Goal: Task Accomplishment & Management: Use online tool/utility

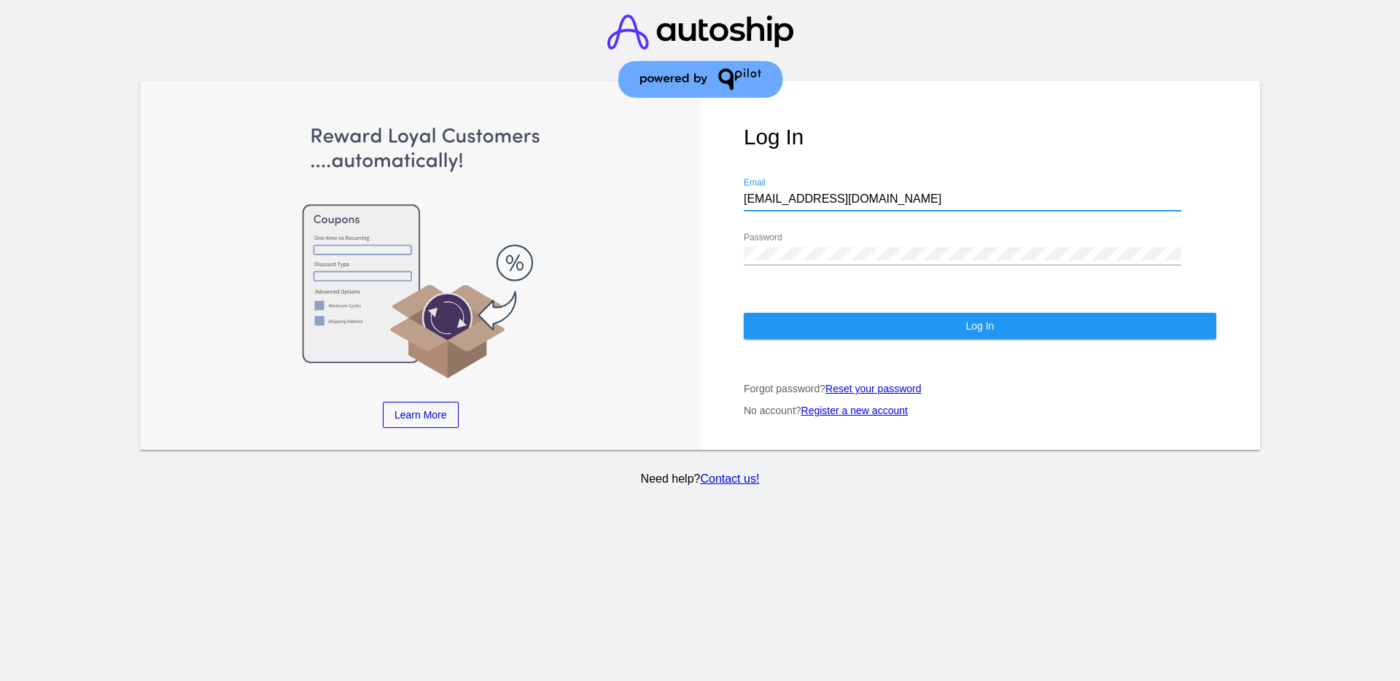
drag, startPoint x: 881, startPoint y: 198, endPoint x: 604, endPoint y: 191, distance: 276.5
click at [604, 191] on div "Learn More Learn How Learn More Learn How Learn More Learn How ‹ › Log In [EMAI…" at bounding box center [700, 265] width 1120 height 369
paste input "[EMAIL_ADDRESS][DOMAIN_NAME]"
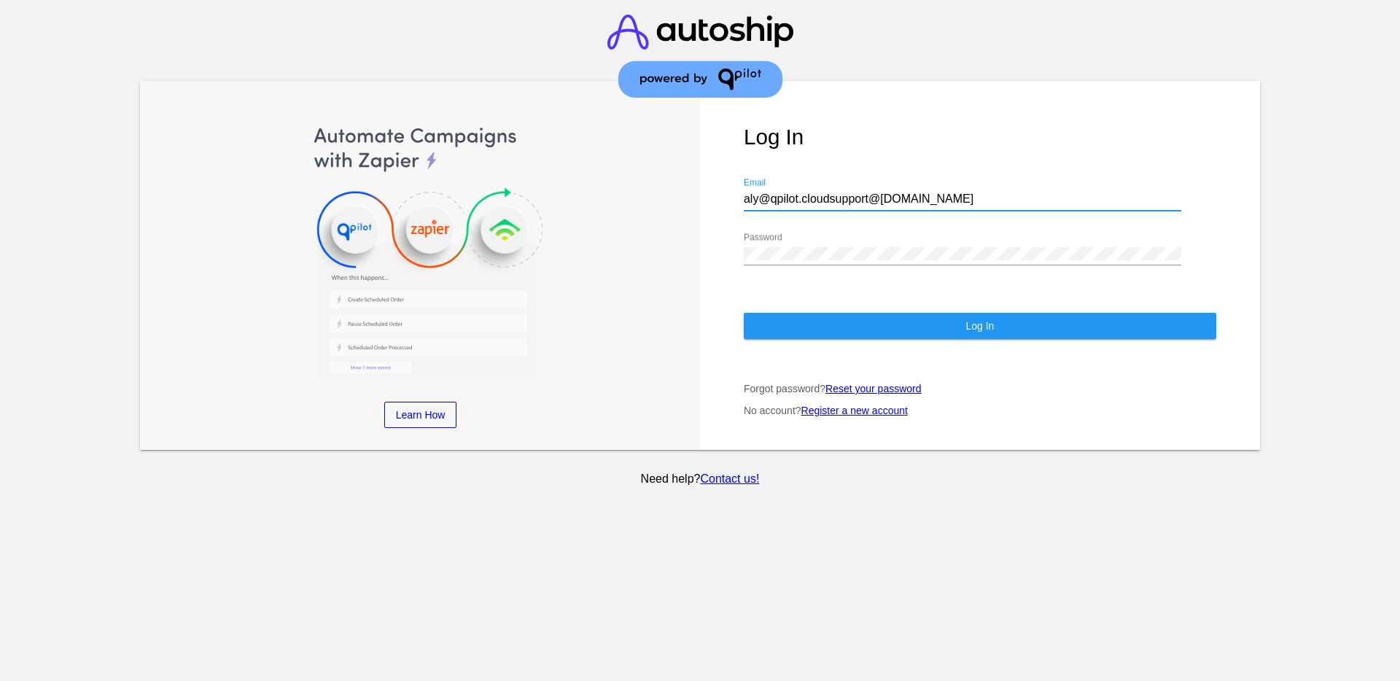
drag, startPoint x: 828, startPoint y: 196, endPoint x: 714, endPoint y: 182, distance: 115.3
click at [714, 182] on div "Log In aly@qpilot.cloudsupport@[DOMAIN_NAME] Email Password Log In Forgot passw…" at bounding box center [980, 265] width 560 height 369
type input "[EMAIL_ADDRESS][DOMAIN_NAME]"
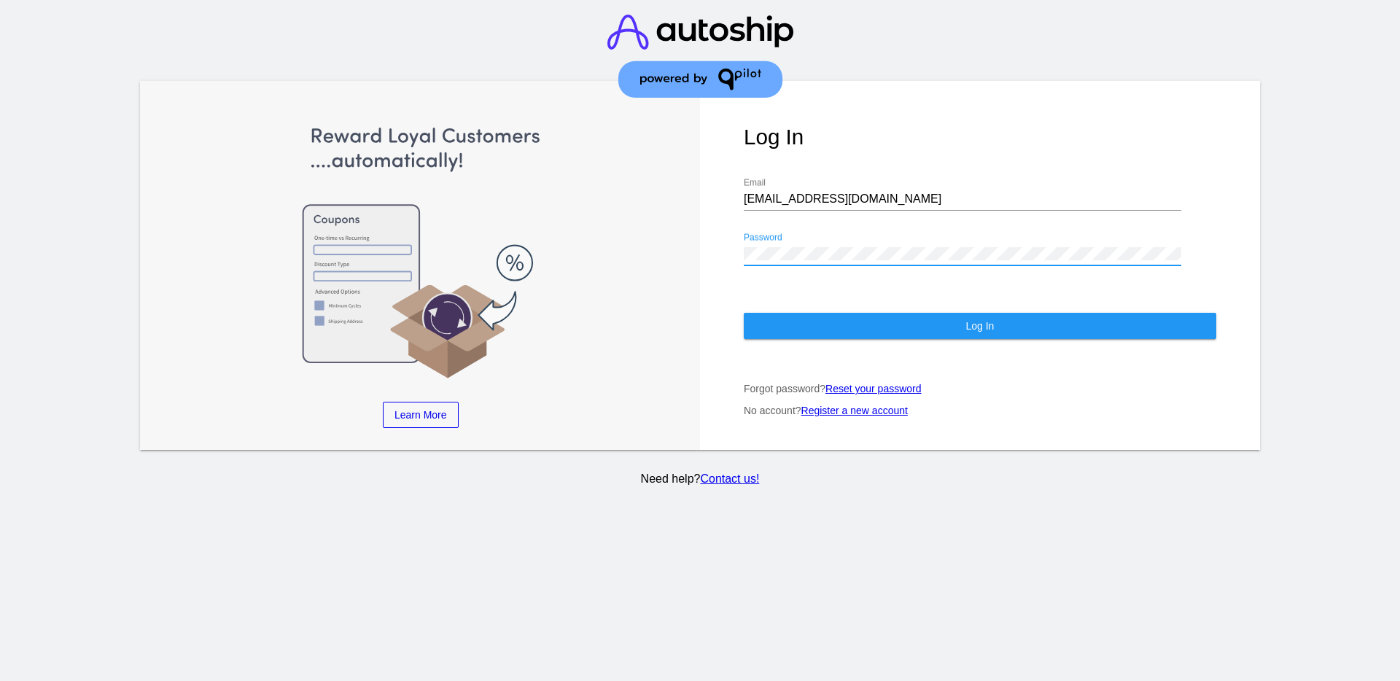
click at [696, 237] on div "Learn More Learn How Learn More Learn How Learn More Learn How ‹ › Log In [EMAI…" at bounding box center [700, 265] width 1120 height 369
click at [806, 314] on button "Log In" at bounding box center [980, 326] width 472 height 26
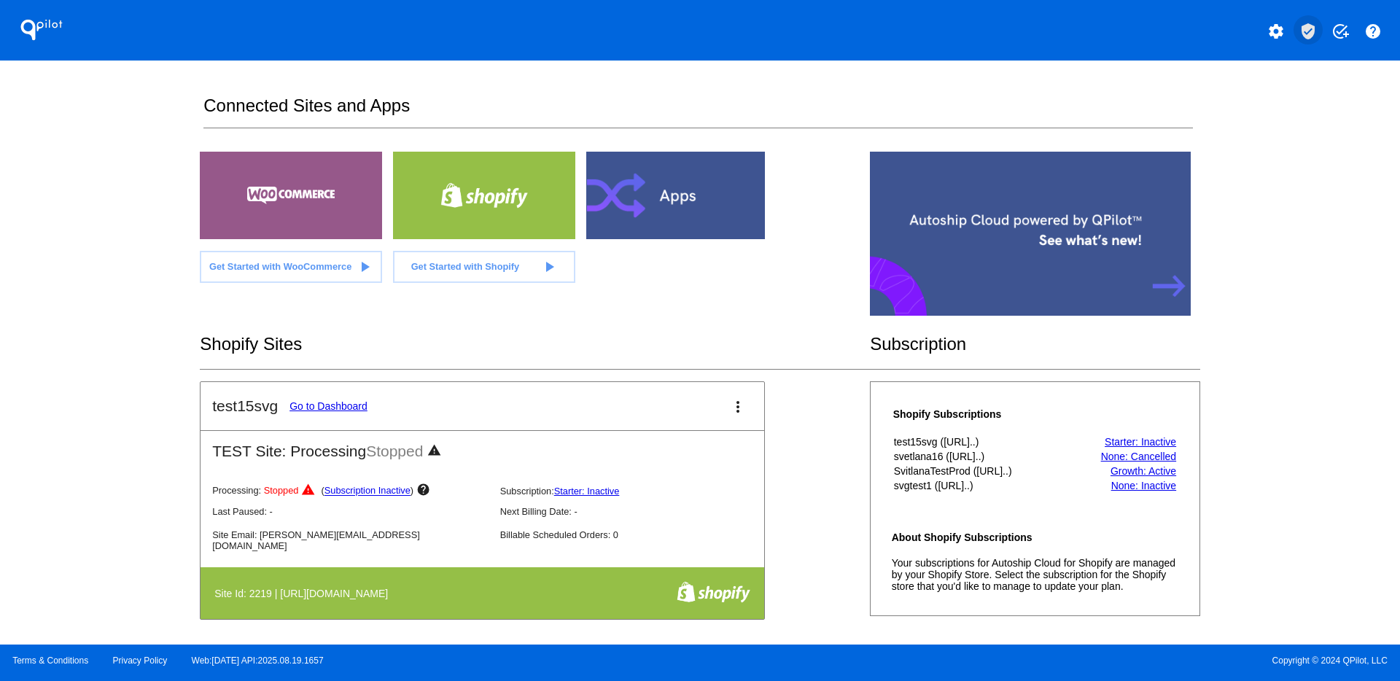
click at [1315, 21] on button "verified_user" at bounding box center [1308, 29] width 29 height 29
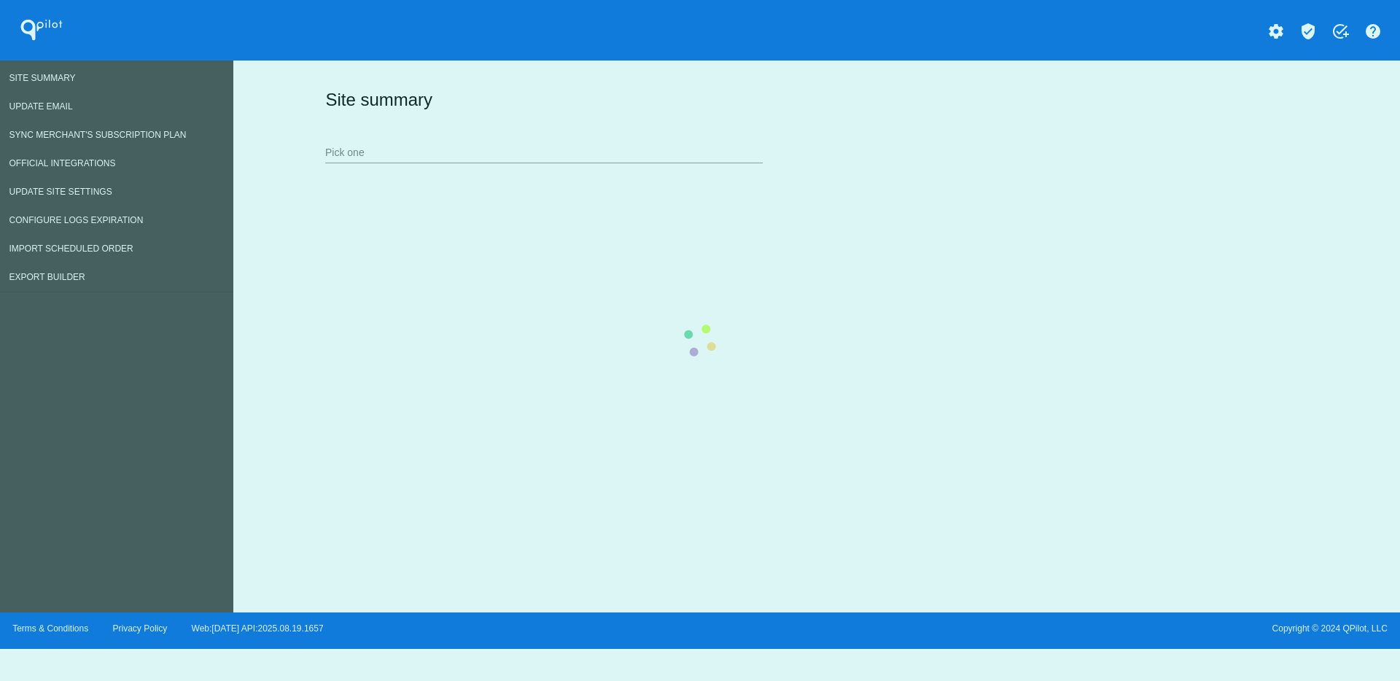
click at [567, 155] on div "Site summary Pick one" at bounding box center [814, 125] width 984 height 101
click at [629, 155] on div "Site summary Pick one" at bounding box center [814, 125] width 984 height 101
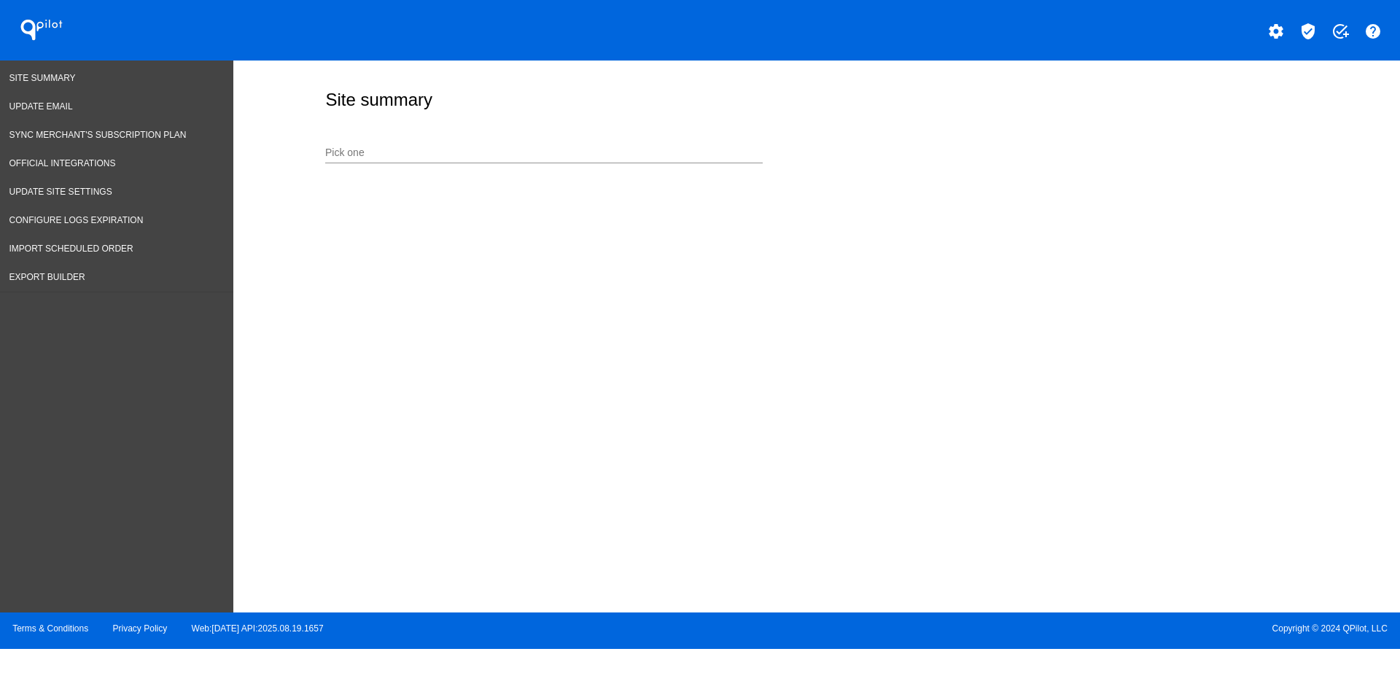
click at [648, 155] on input "Pick one" at bounding box center [543, 153] width 437 height 12
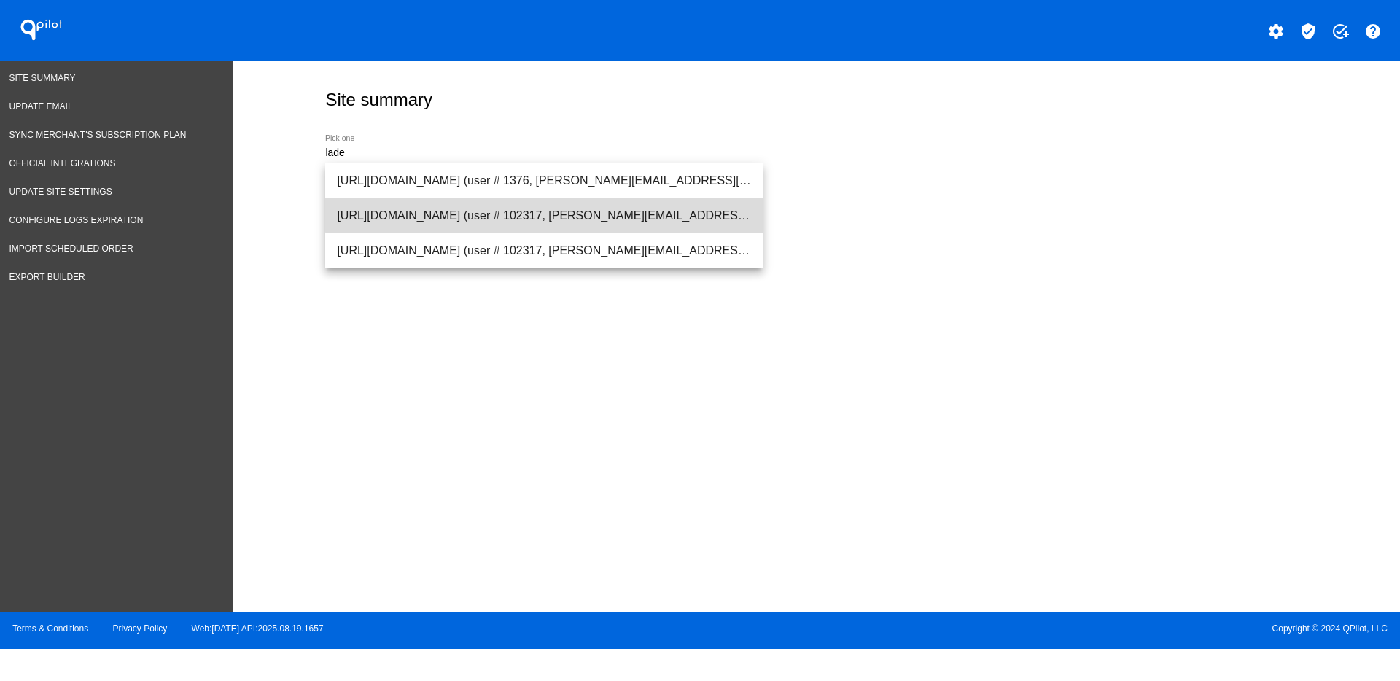
click at [591, 211] on span "[URL][DOMAIN_NAME] (user # 102317, [PERSON_NAME][EMAIL_ADDRESS][PERSON_NAME][DO…" at bounding box center [544, 215] width 414 height 35
type input "[URL][DOMAIN_NAME] (user # 102317, [PERSON_NAME][EMAIL_ADDRESS][PERSON_NAME][DO…"
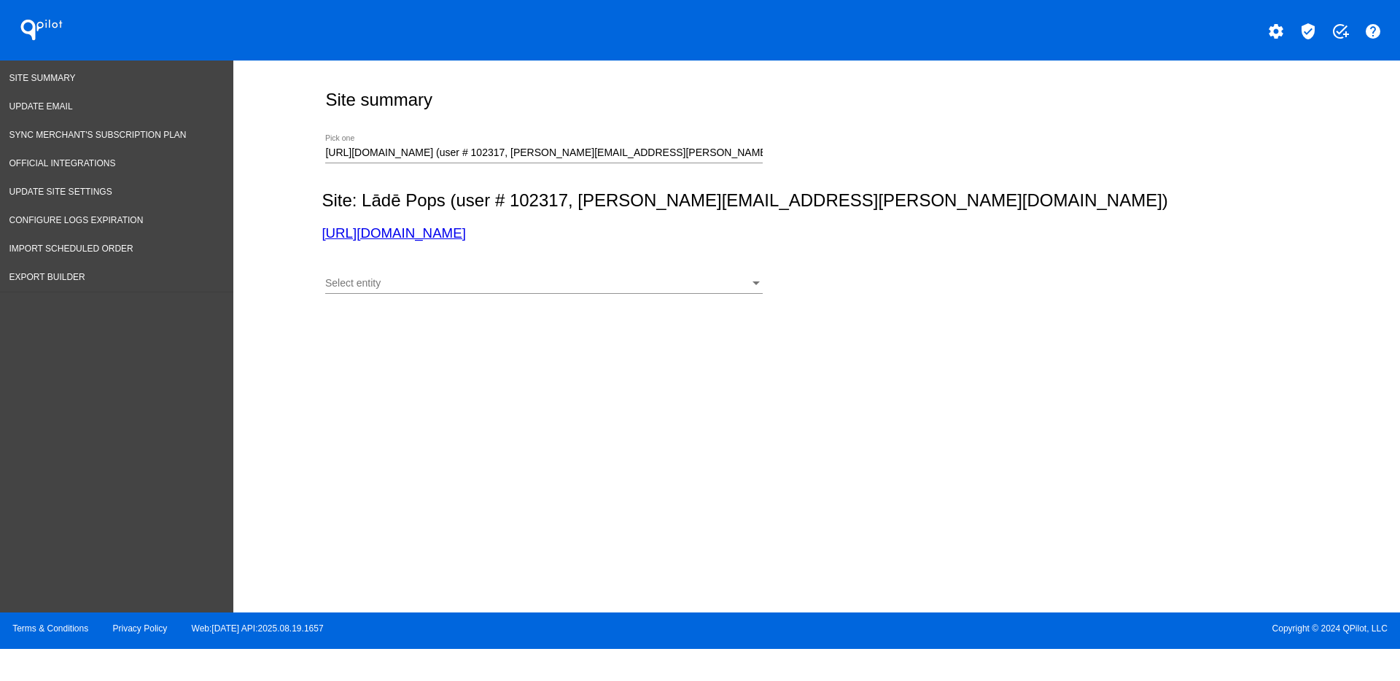
click at [384, 221] on div "Site: Lādē Pops (user # 102317, [PERSON_NAME][EMAIL_ADDRESS][PERSON_NAME][DOMAI…" at bounding box center [814, 215] width 984 height 51
click at [397, 229] on link "[URL][DOMAIN_NAME]" at bounding box center [394, 232] width 144 height 15
click at [90, 279] on link "Export Builder" at bounding box center [116, 277] width 233 height 28
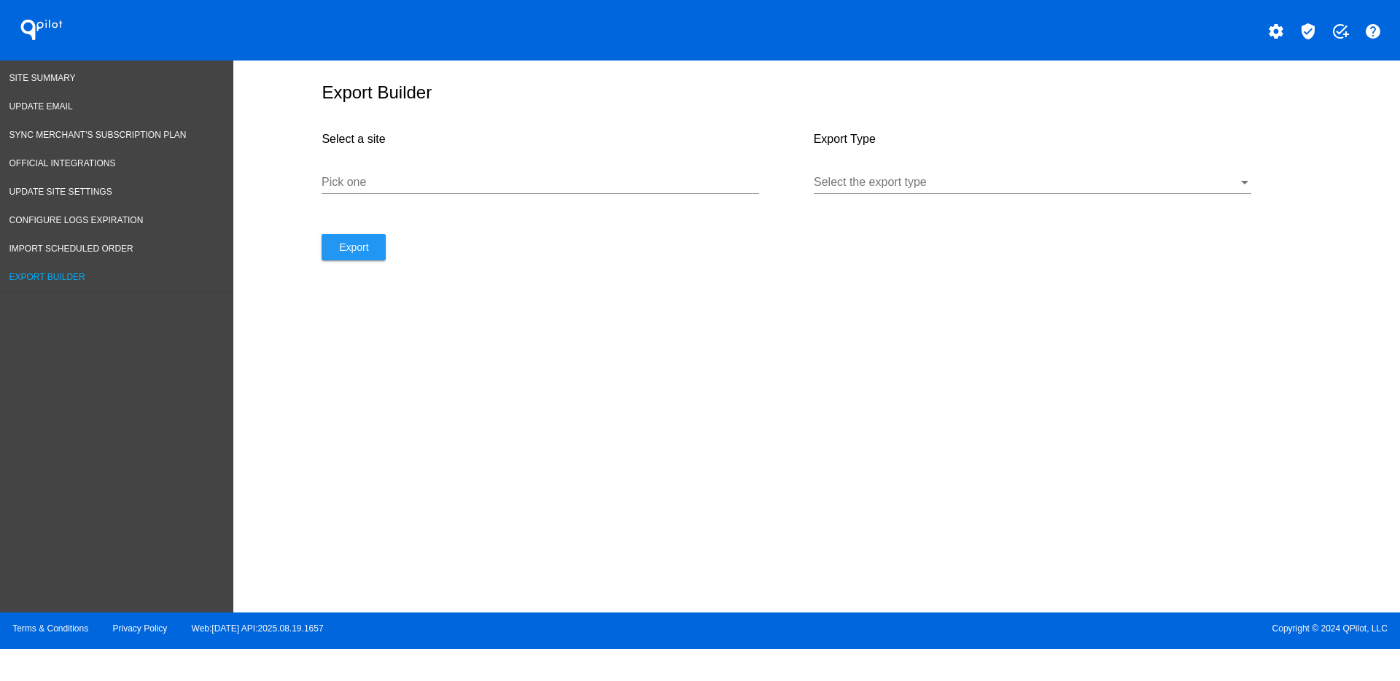
click at [435, 177] on input "Pick one" at bounding box center [540, 182] width 437 height 13
paste input "[URL][DOMAIN_NAME]"
click at [1014, 179] on div at bounding box center [1026, 182] width 424 height 13
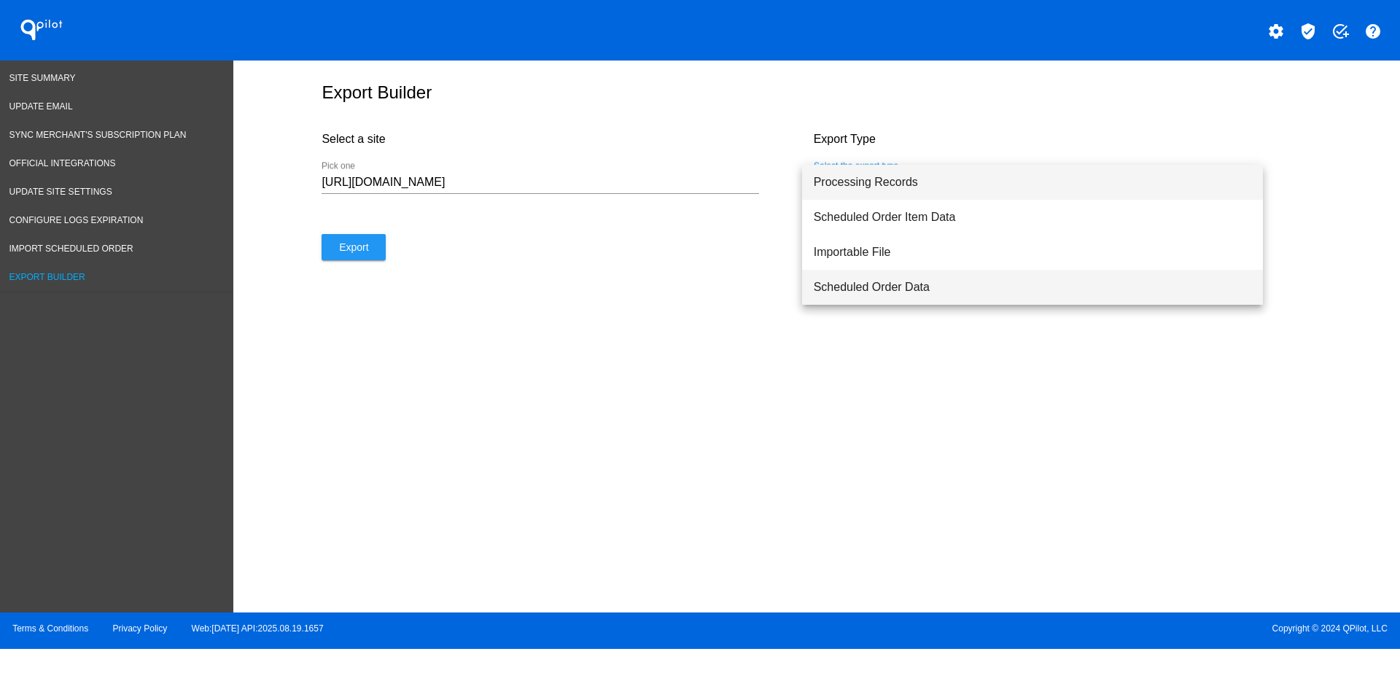
click at [981, 294] on span "Scheduled Order Data" at bounding box center [1032, 287] width 437 height 35
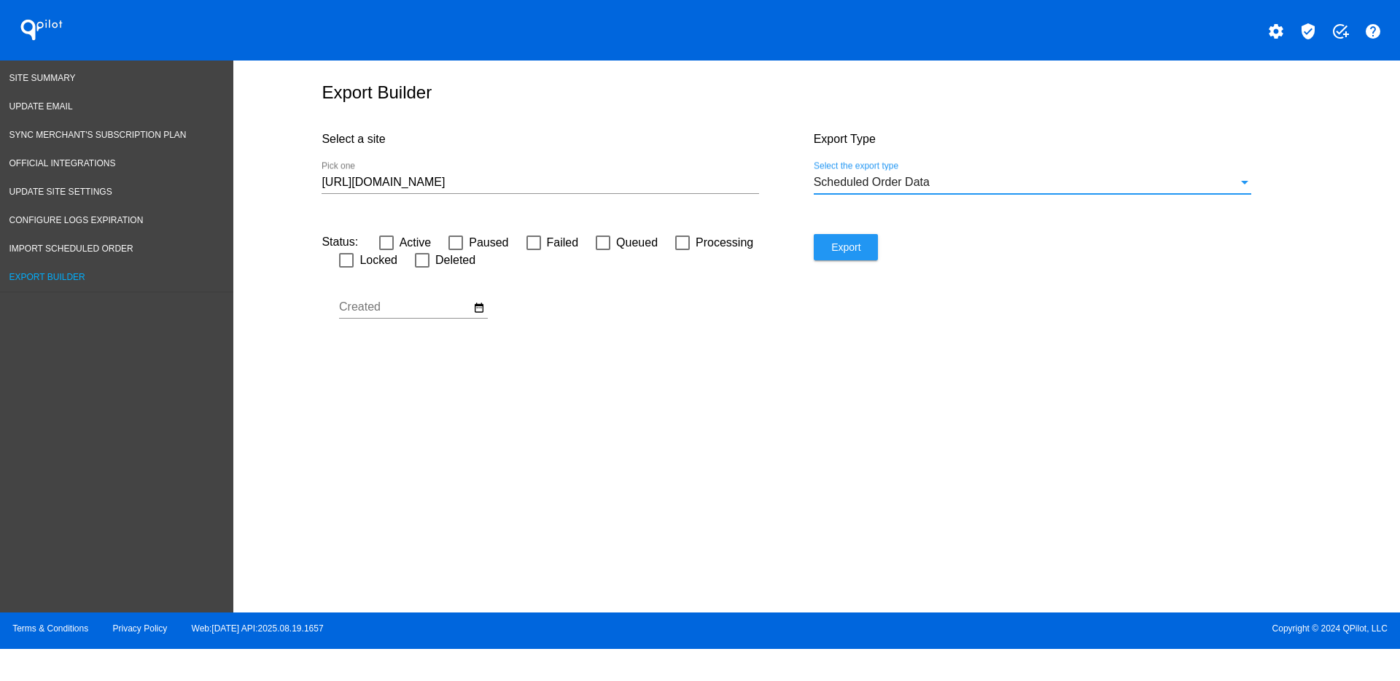
click at [507, 179] on input "[URL][DOMAIN_NAME]" at bounding box center [540, 182] width 437 height 13
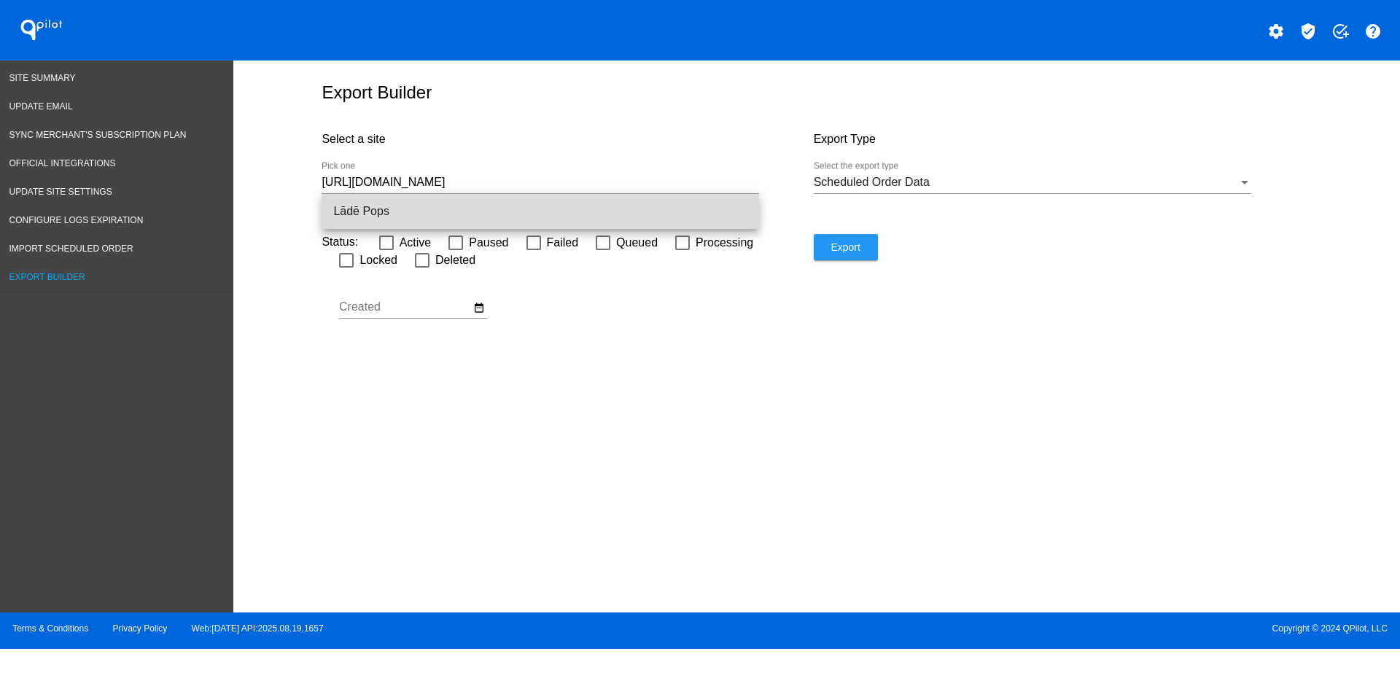
click at [513, 208] on span "Lādē Pops" at bounding box center [540, 211] width 414 height 35
type input "Lādē Pops"
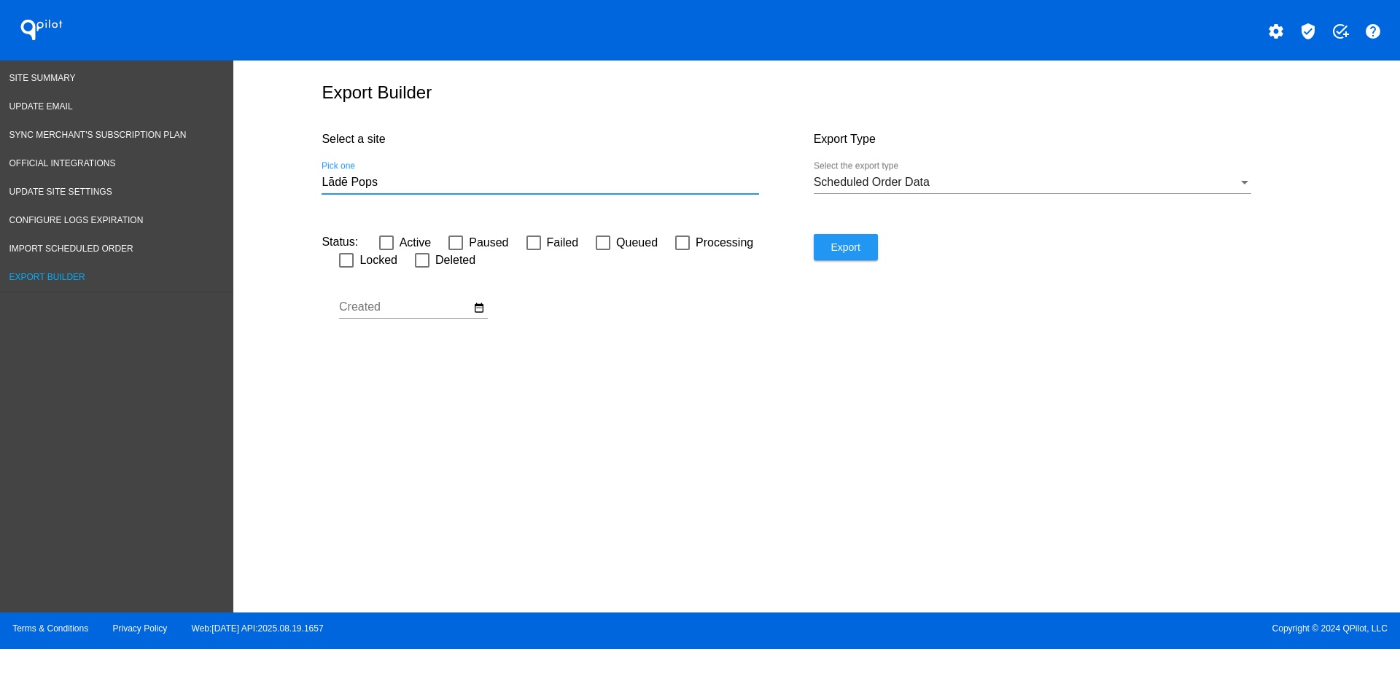
click at [852, 257] on button "Export" at bounding box center [846, 247] width 64 height 26
click at [43, 78] on span "Site Summary" at bounding box center [42, 78] width 66 height 10
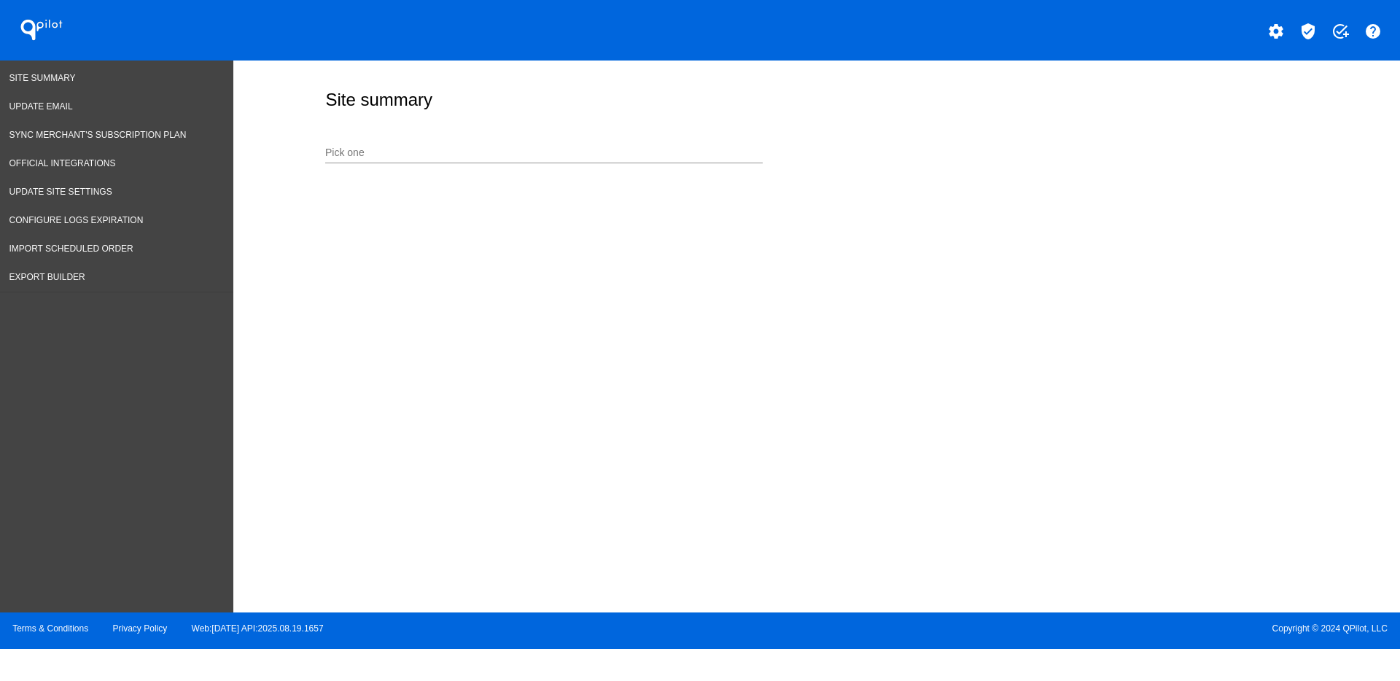
click at [567, 136] on div "Pick one" at bounding box center [543, 149] width 437 height 28
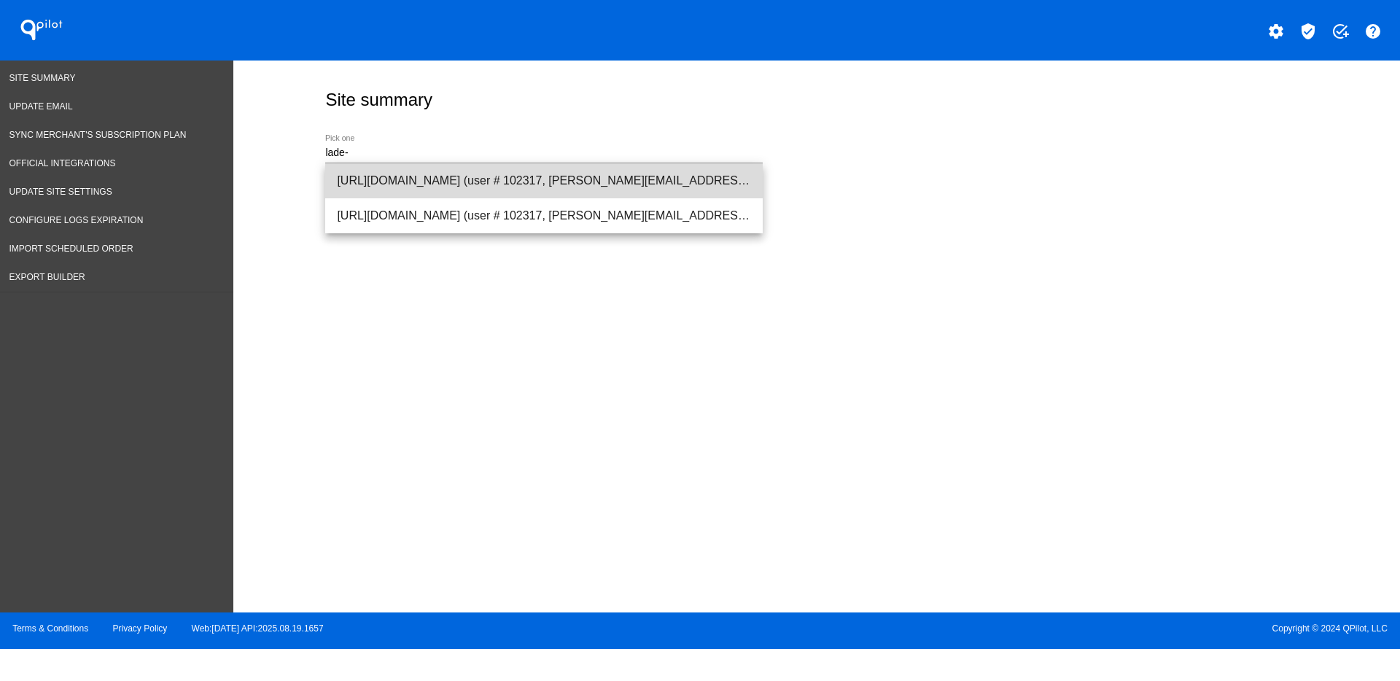
click at [564, 171] on span "[URL][DOMAIN_NAME] (user # 102317, [PERSON_NAME][EMAIL_ADDRESS][PERSON_NAME][DO…" at bounding box center [544, 180] width 414 height 35
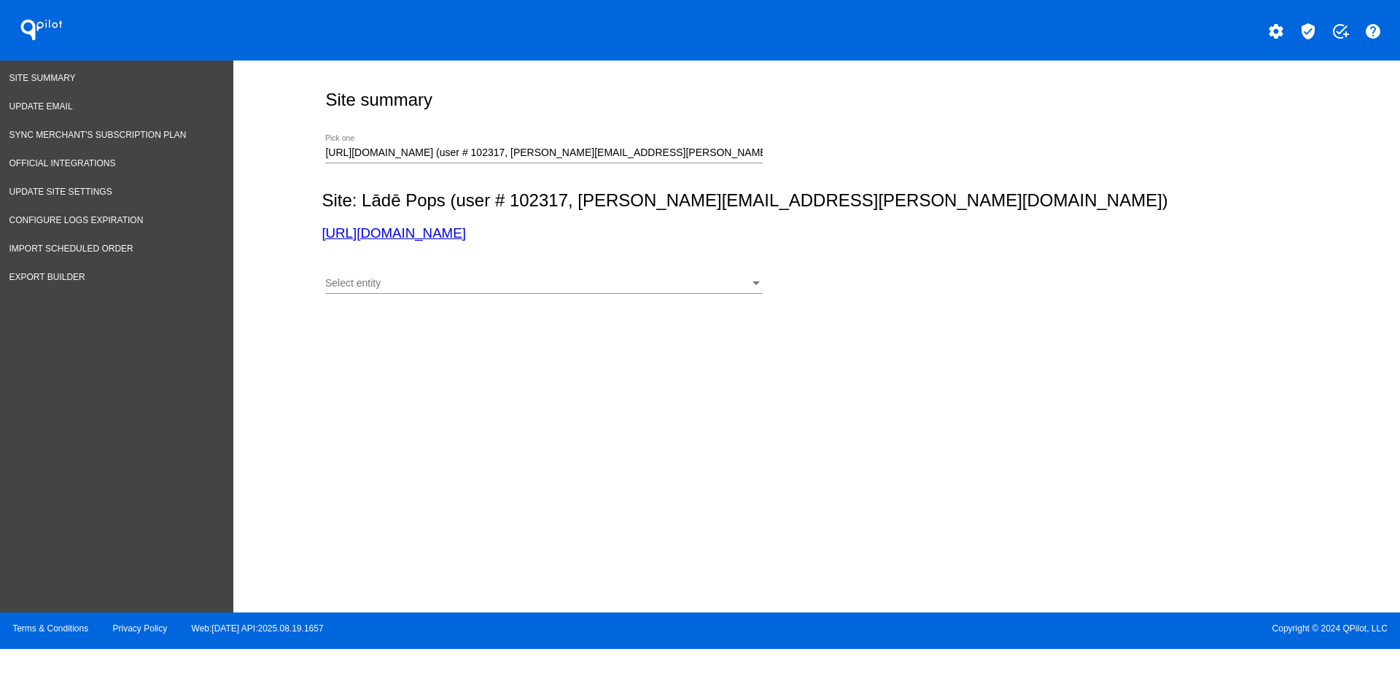
click at [647, 276] on div "Select entity Select entity" at bounding box center [543, 279] width 437 height 28
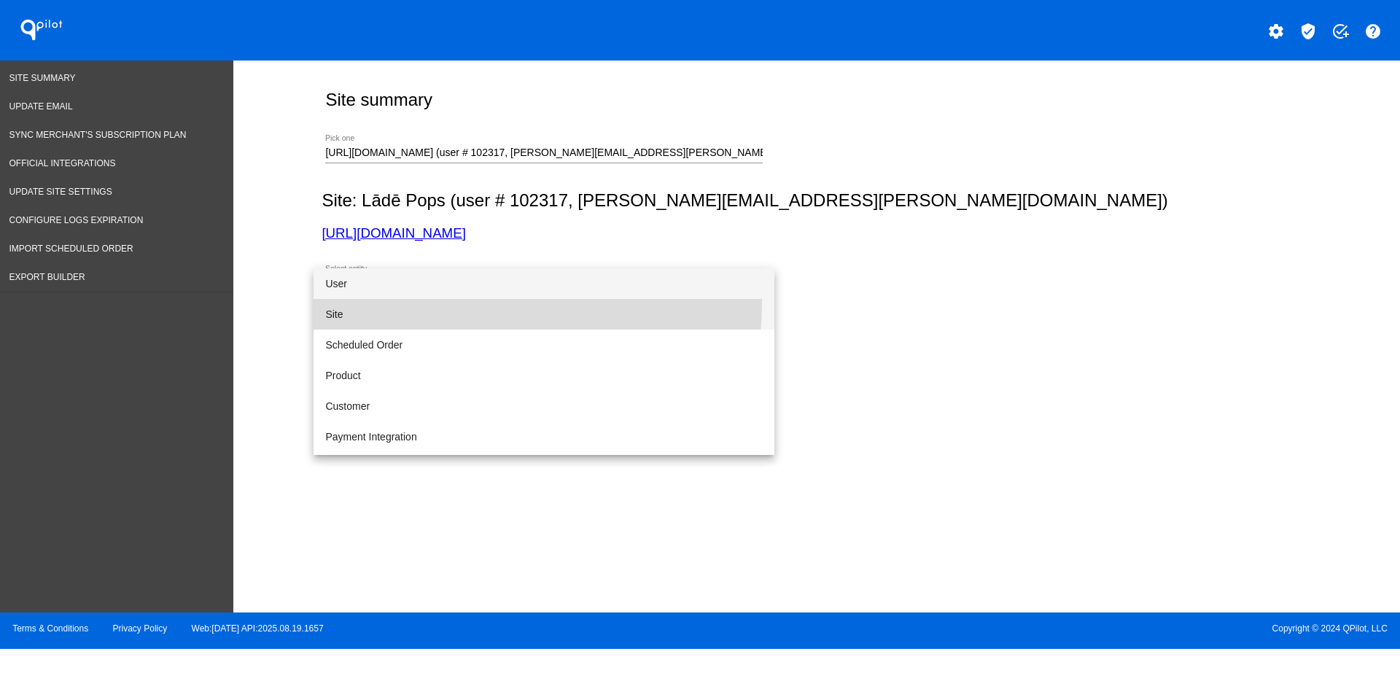
click at [521, 306] on span "Site" at bounding box center [543, 314] width 437 height 31
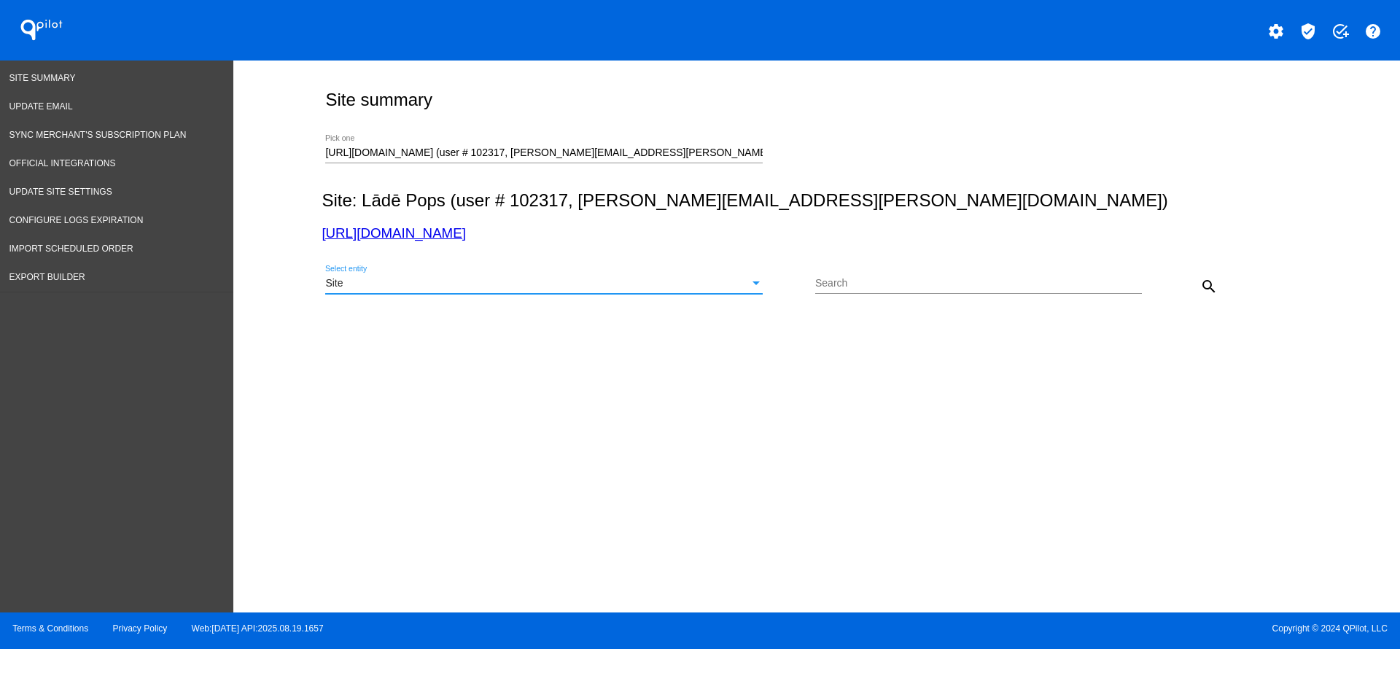
click at [1213, 287] on mat-icon "search" at bounding box center [1208, 286] width 17 height 17
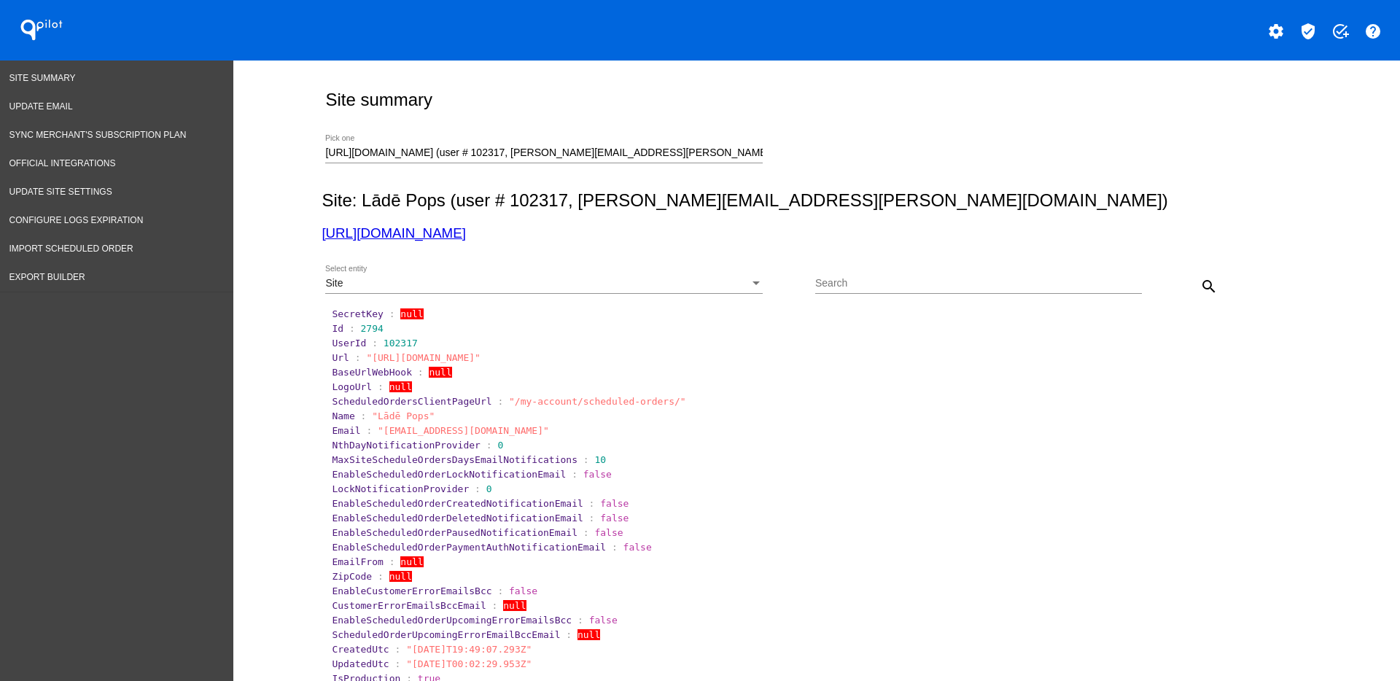
drag, startPoint x: 695, startPoint y: 141, endPoint x: 658, endPoint y: 145, distance: 36.7
click at [658, 145] on div "[URL][DOMAIN_NAME] (user # 102317, [PERSON_NAME][EMAIL_ADDRESS][PERSON_NAME][DO…" at bounding box center [543, 149] width 437 height 28
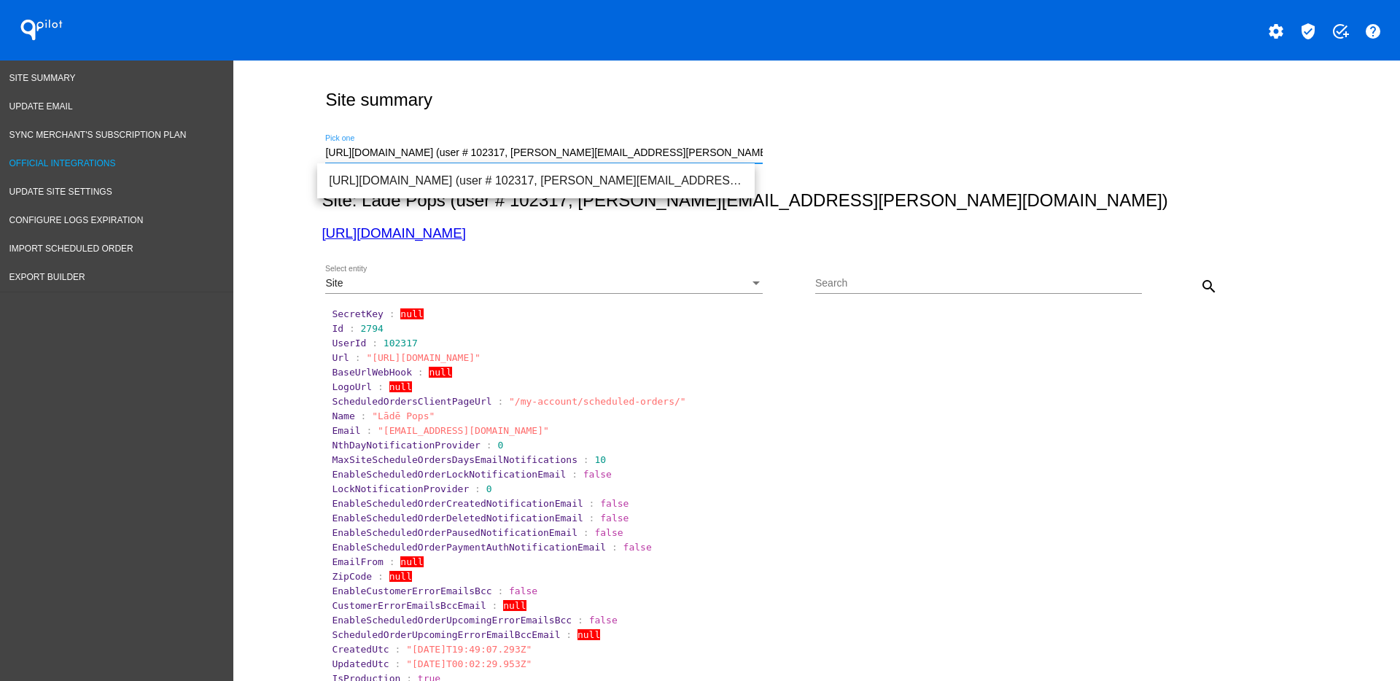
drag, startPoint x: 700, startPoint y: 155, endPoint x: 115, endPoint y: 157, distance: 584.8
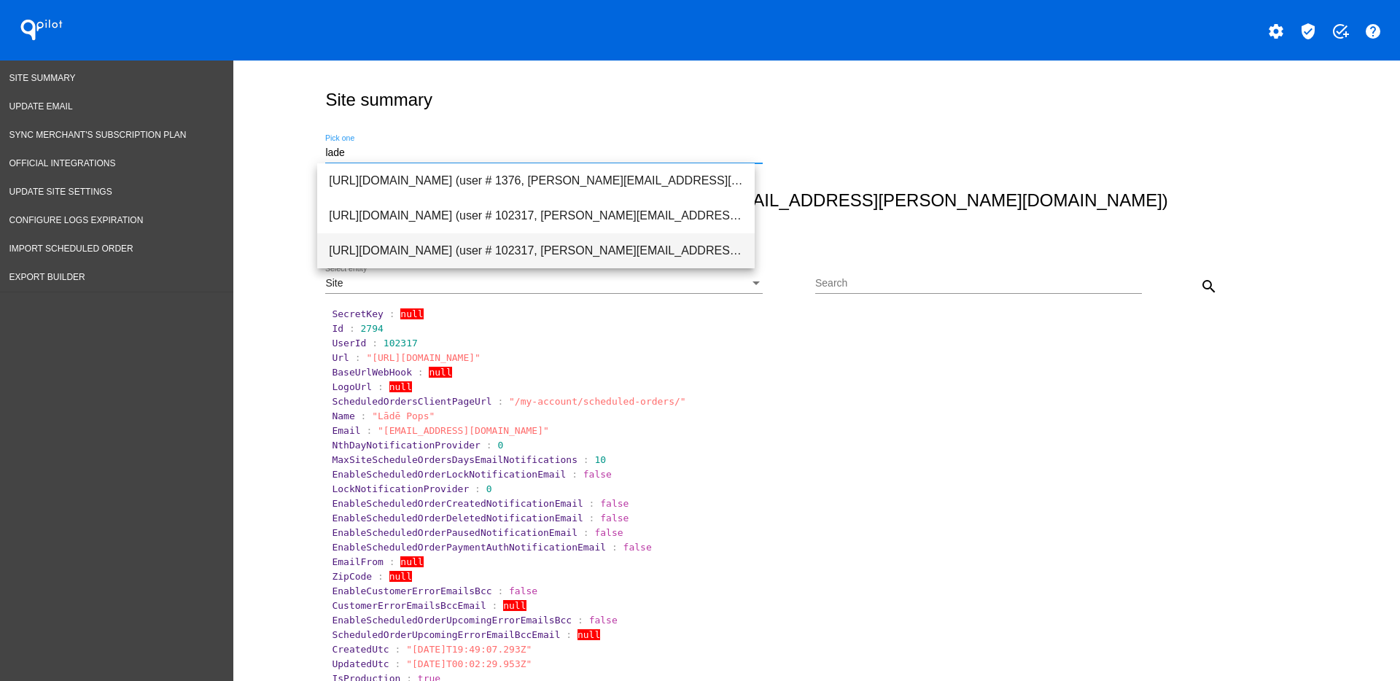
click at [392, 252] on span "[URL][DOMAIN_NAME] (user # 102317, [PERSON_NAME][EMAIL_ADDRESS][PERSON_NAME][DO…" at bounding box center [536, 250] width 414 height 35
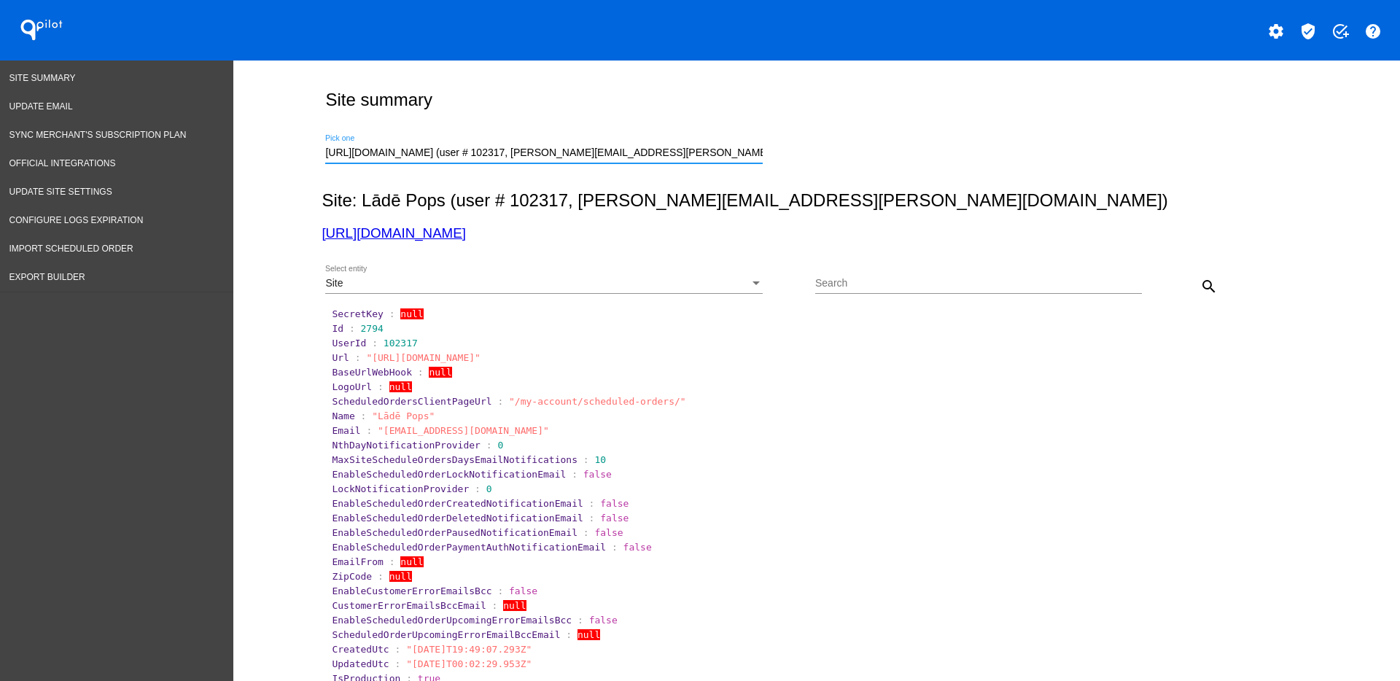
scroll to position [0, 26]
click at [1212, 285] on button "search" at bounding box center [1208, 285] width 29 height 29
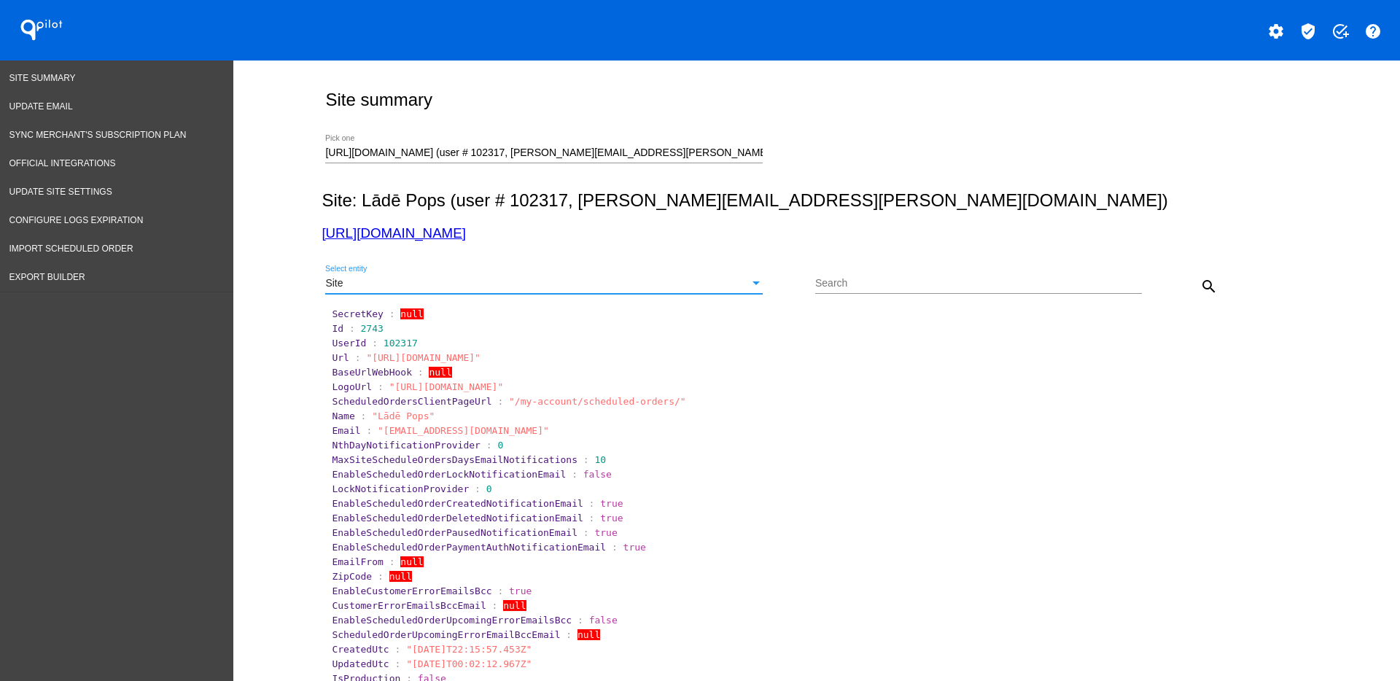
click at [716, 287] on div "Site" at bounding box center [537, 284] width 424 height 12
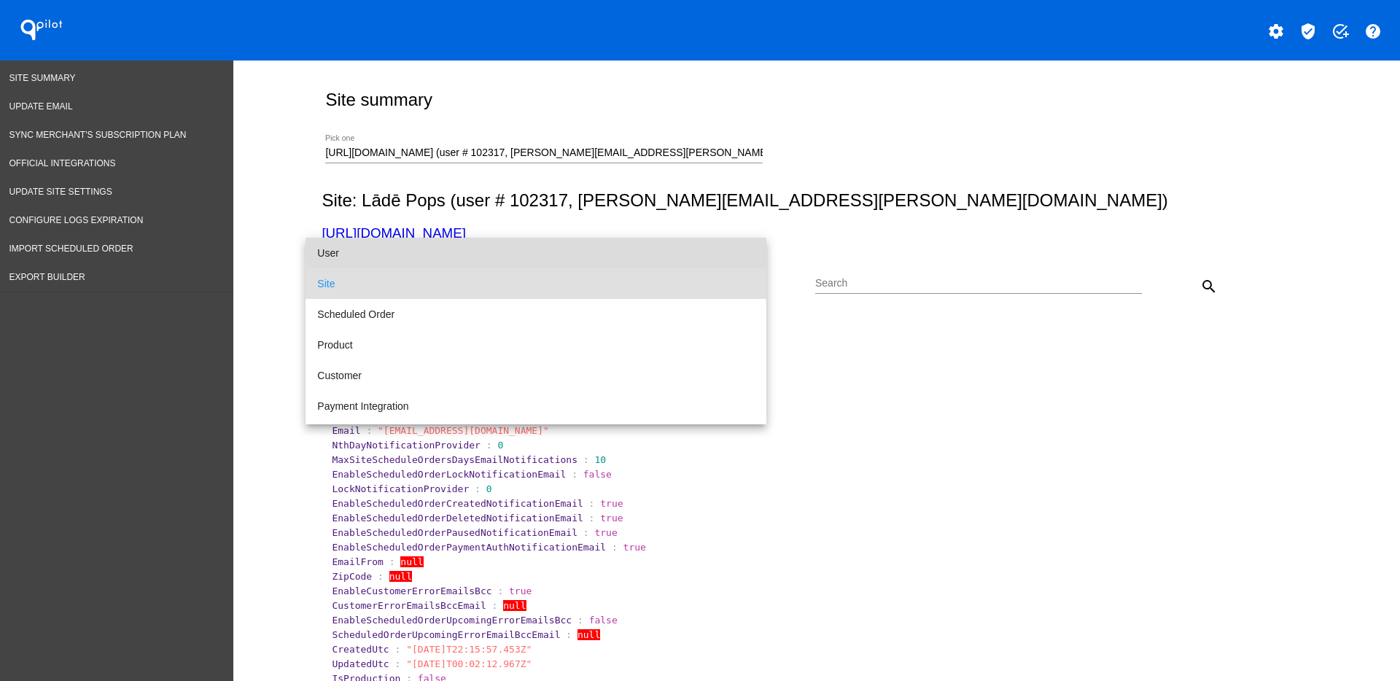
click at [696, 249] on span "User" at bounding box center [535, 253] width 437 height 31
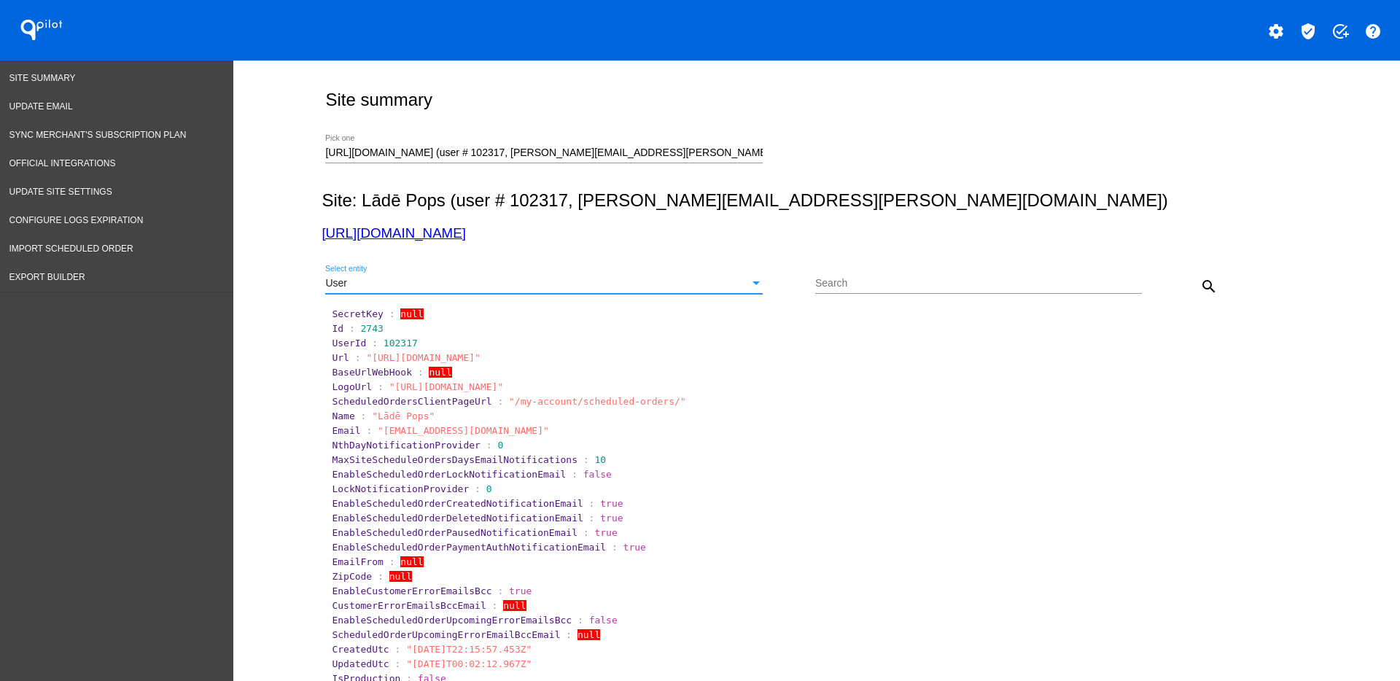
click at [1200, 281] on mat-icon "search" at bounding box center [1208, 286] width 17 height 17
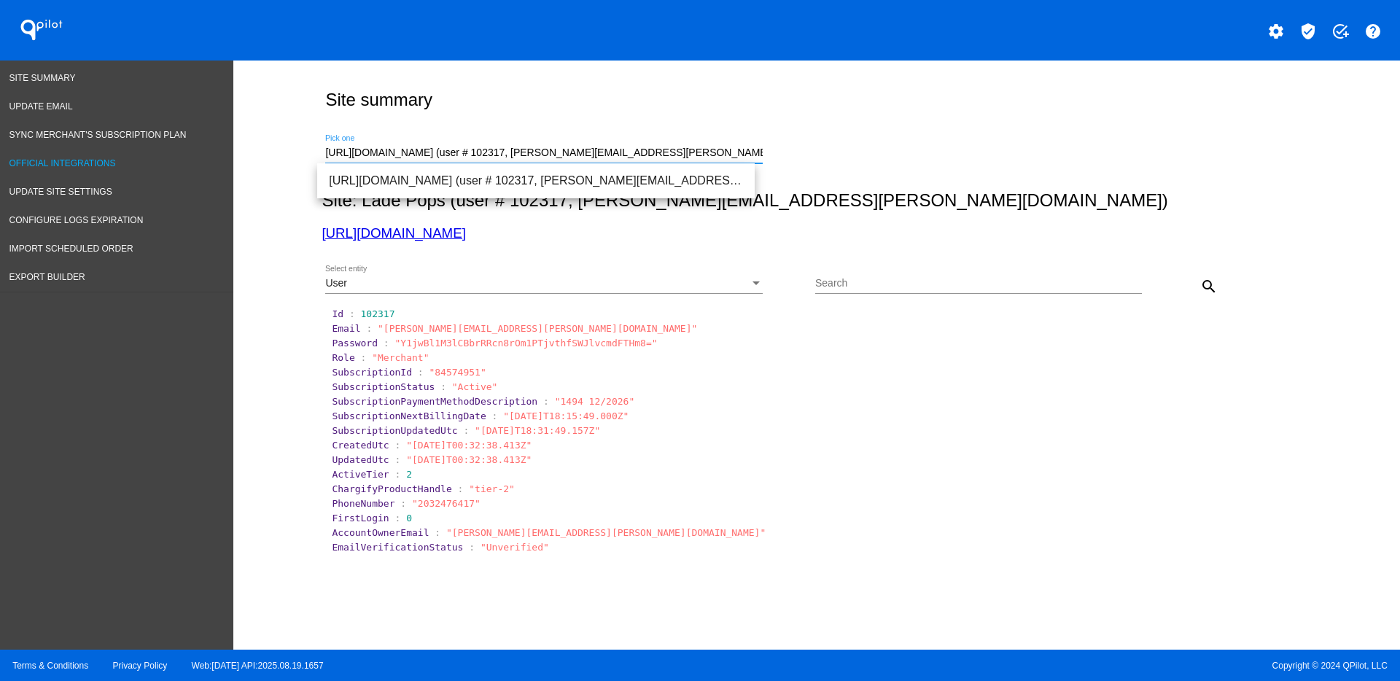
drag, startPoint x: 754, startPoint y: 152, endPoint x: 183, endPoint y: 155, distance: 570.9
click at [183, 155] on div "Site Summary Update Email Sync Merchant's Subscription Plan Official Integratio…" at bounding box center [700, 355] width 1400 height 589
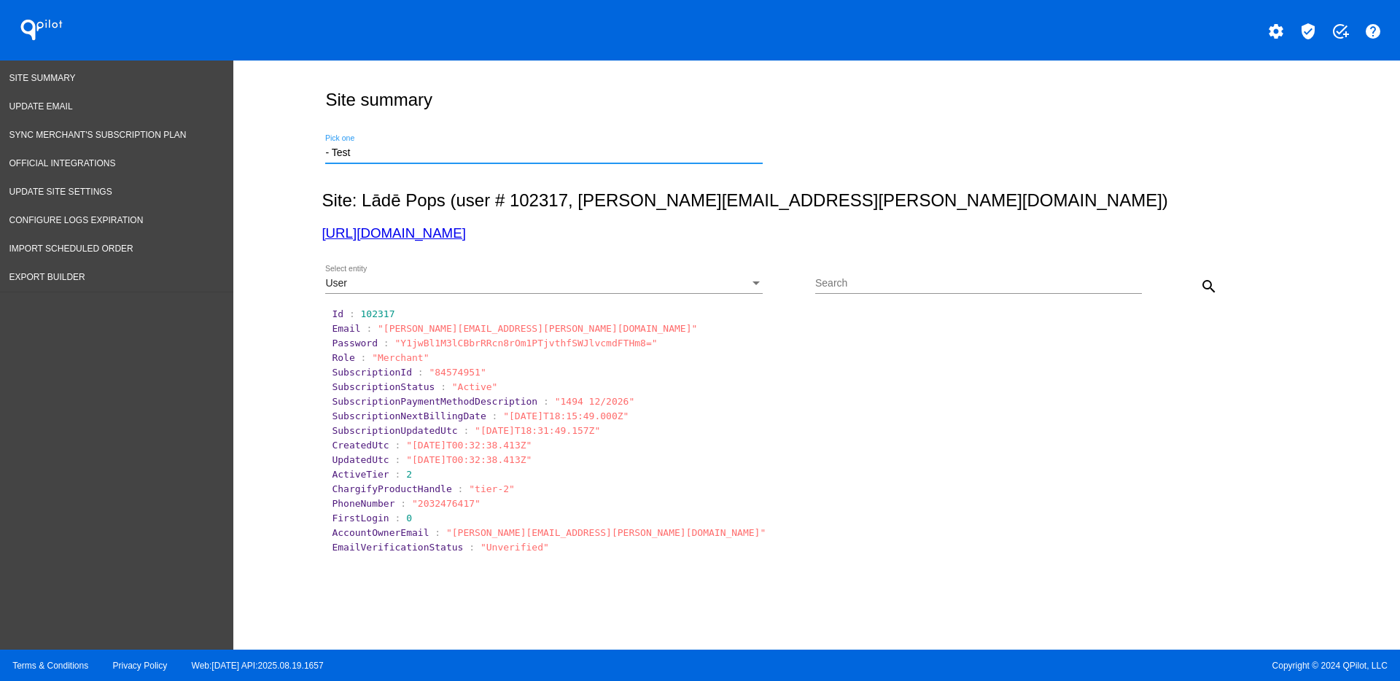
drag, startPoint x: 404, startPoint y: 148, endPoint x: 281, endPoint y: 160, distance: 123.1
click at [281, 160] on div "Site summary - Test Pick one Site: Lādē Pops (user # 102317, [PERSON_NAME][EMAI…" at bounding box center [816, 352] width 1167 height 582
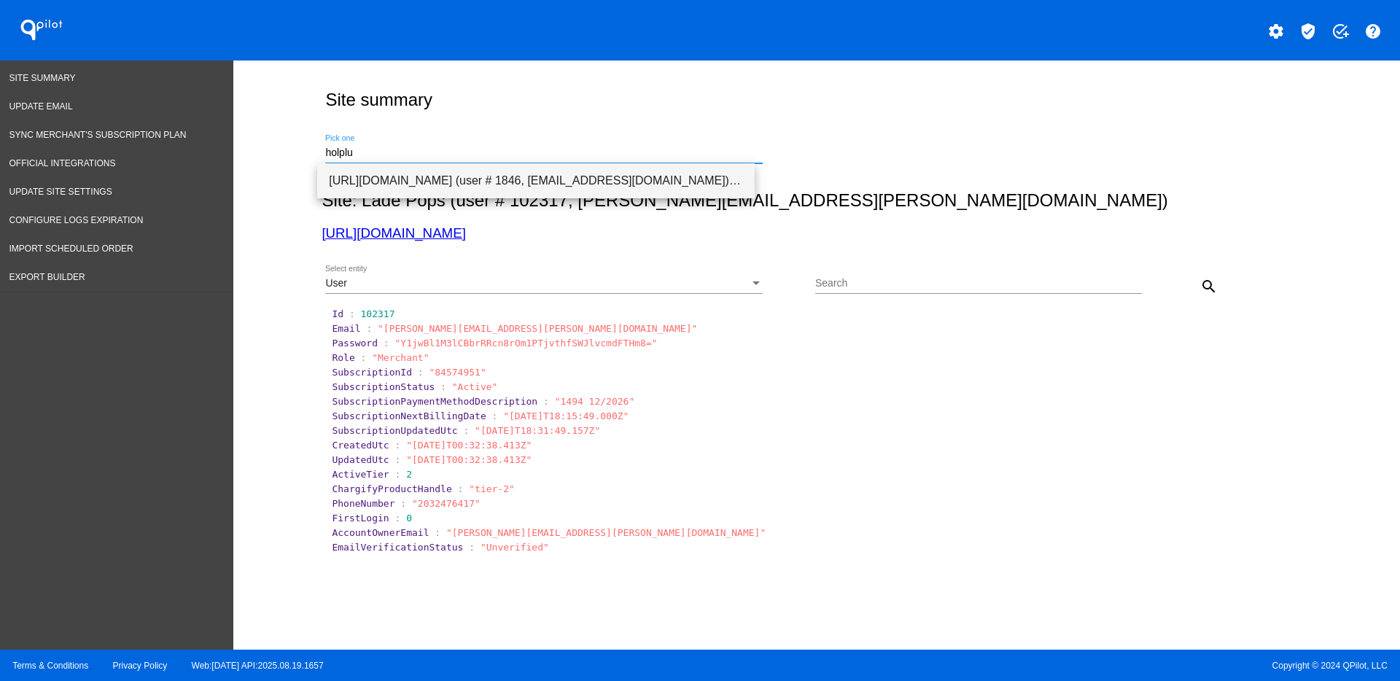
click at [470, 177] on span "[URL][DOMAIN_NAME] (user # 1846, [EMAIL_ADDRESS][DOMAIN_NAME]) - Production" at bounding box center [536, 180] width 414 height 35
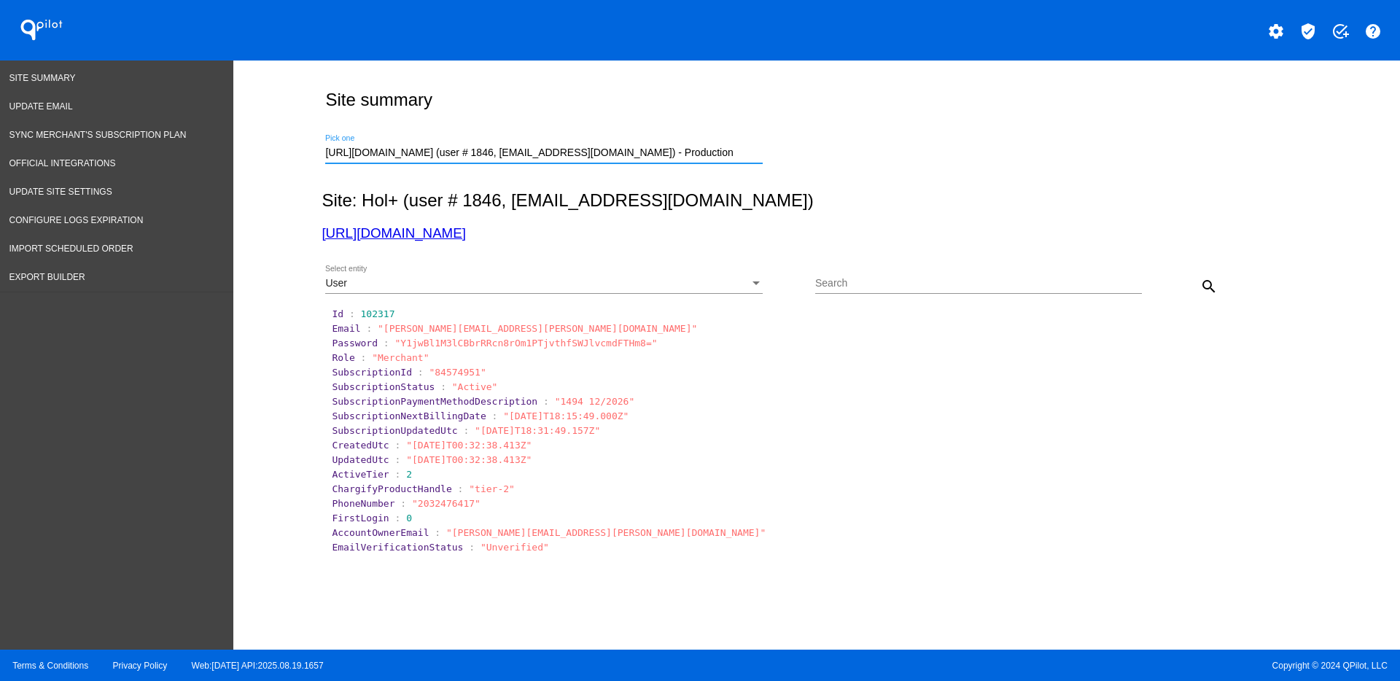
click at [714, 274] on div "User Select entity" at bounding box center [543, 279] width 437 height 28
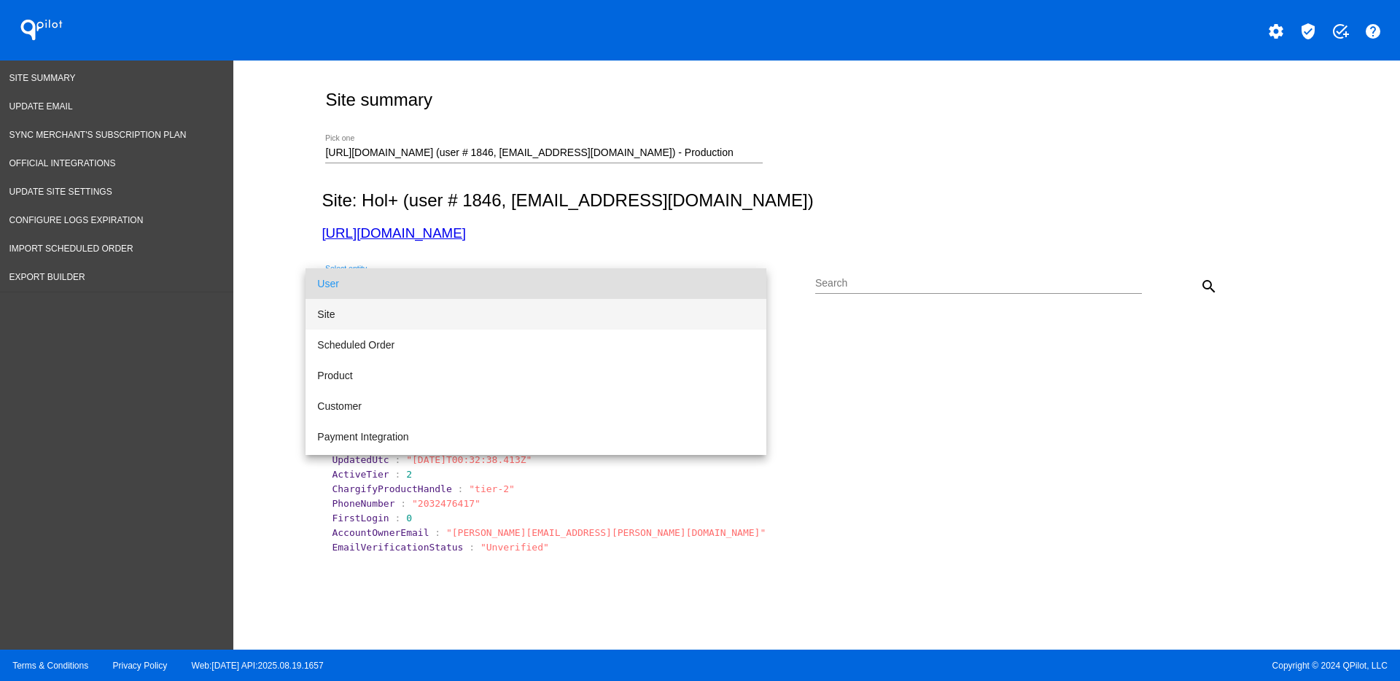
click at [561, 322] on span "Site" at bounding box center [535, 314] width 437 height 31
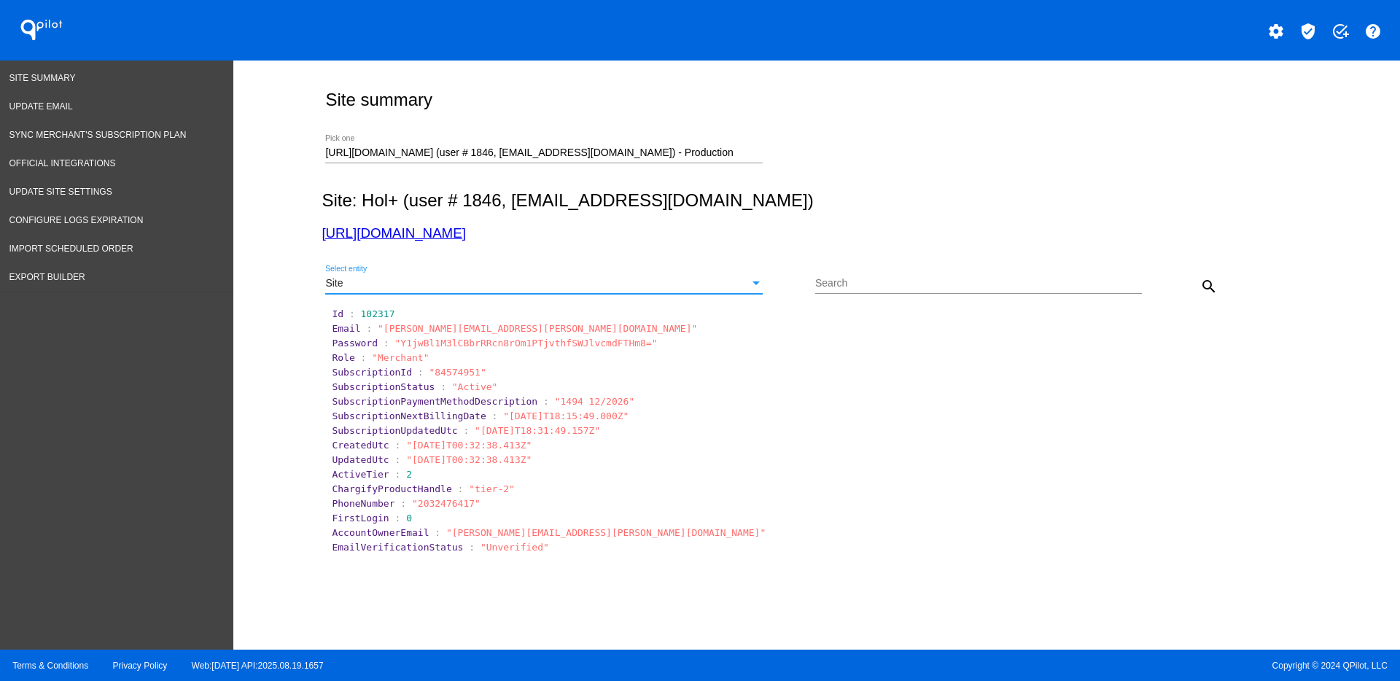
click at [1212, 284] on button "search" at bounding box center [1208, 285] width 29 height 29
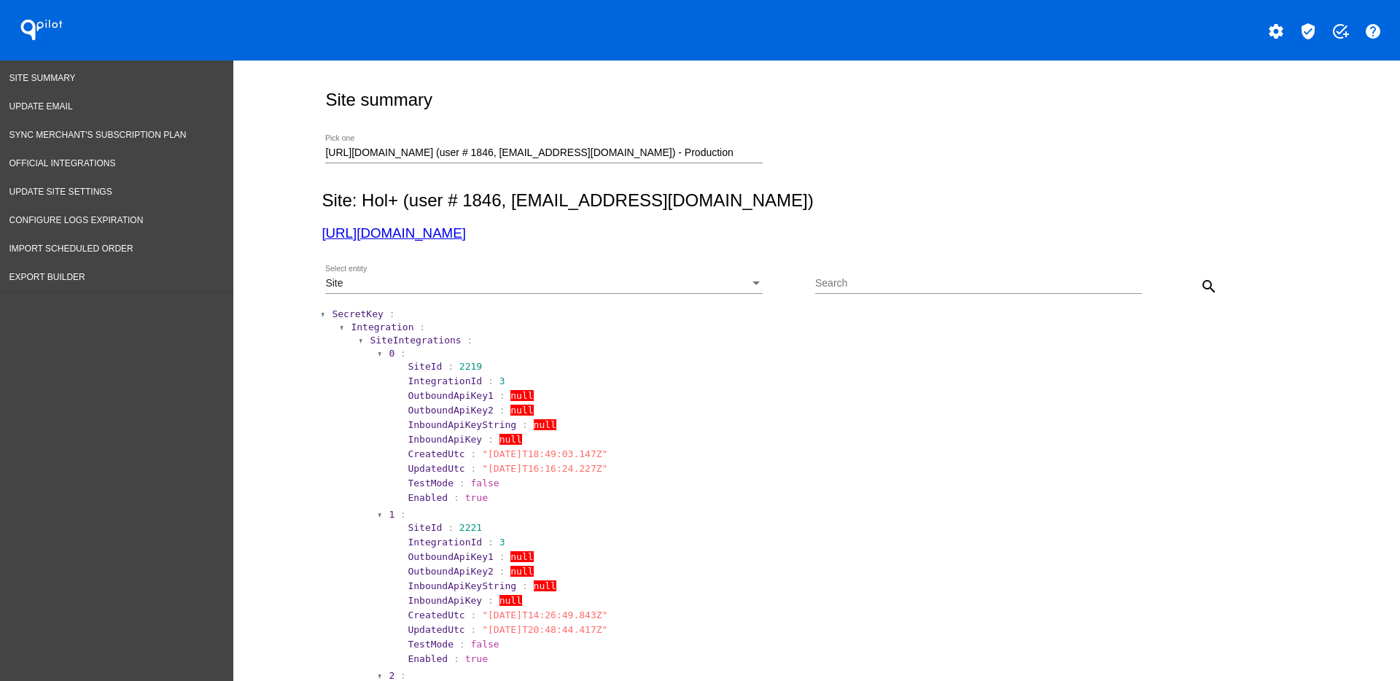
click at [357, 314] on span "SecretKey" at bounding box center [357, 313] width 51 height 11
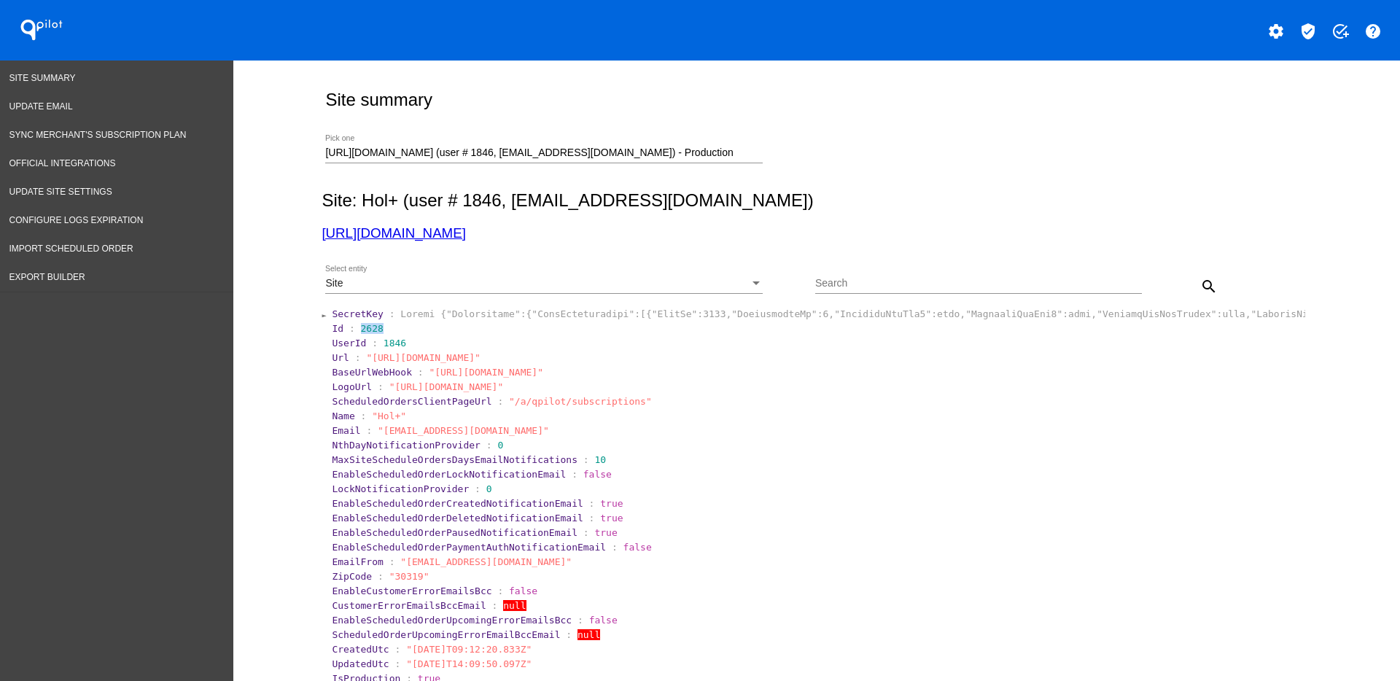
drag, startPoint x: 351, startPoint y: 330, endPoint x: 393, endPoint y: 334, distance: 41.8
click at [391, 332] on section "Id : 2628" at bounding box center [817, 328] width 971 height 11
copy span "2628"
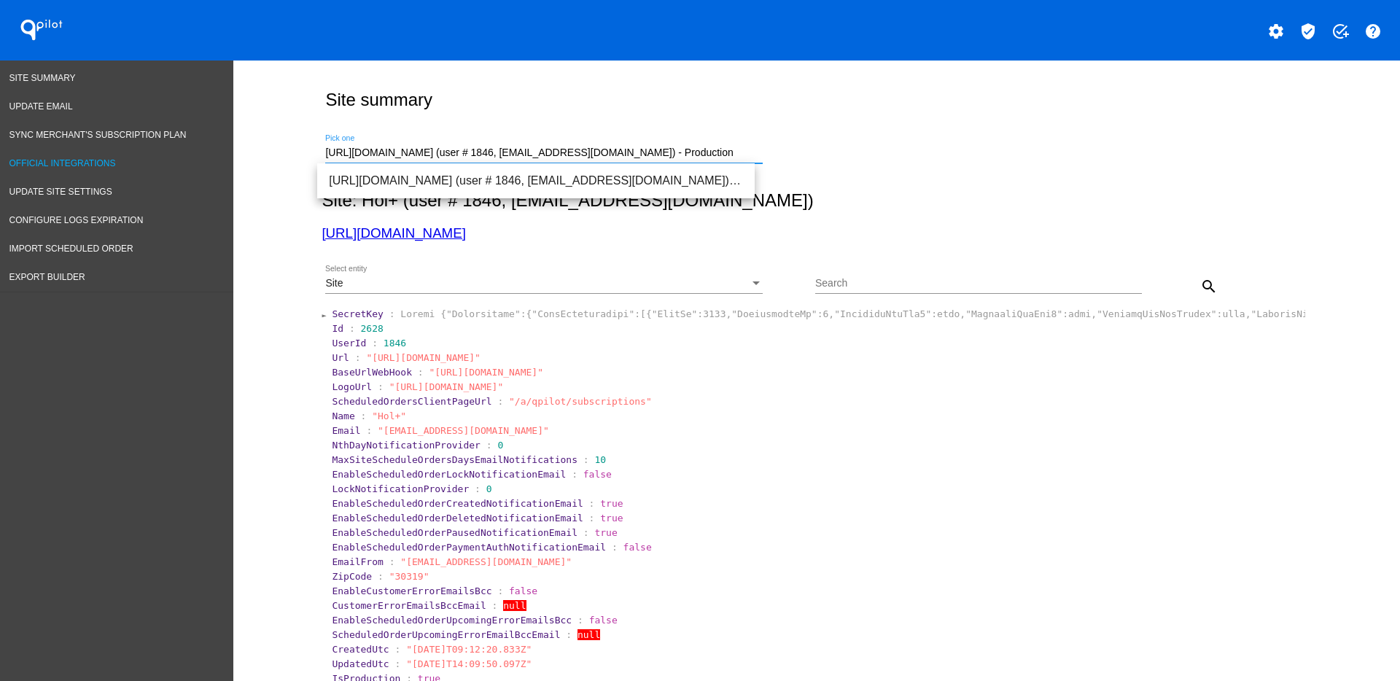
drag, startPoint x: 702, startPoint y: 155, endPoint x: 200, endPoint y: 140, distance: 502.6
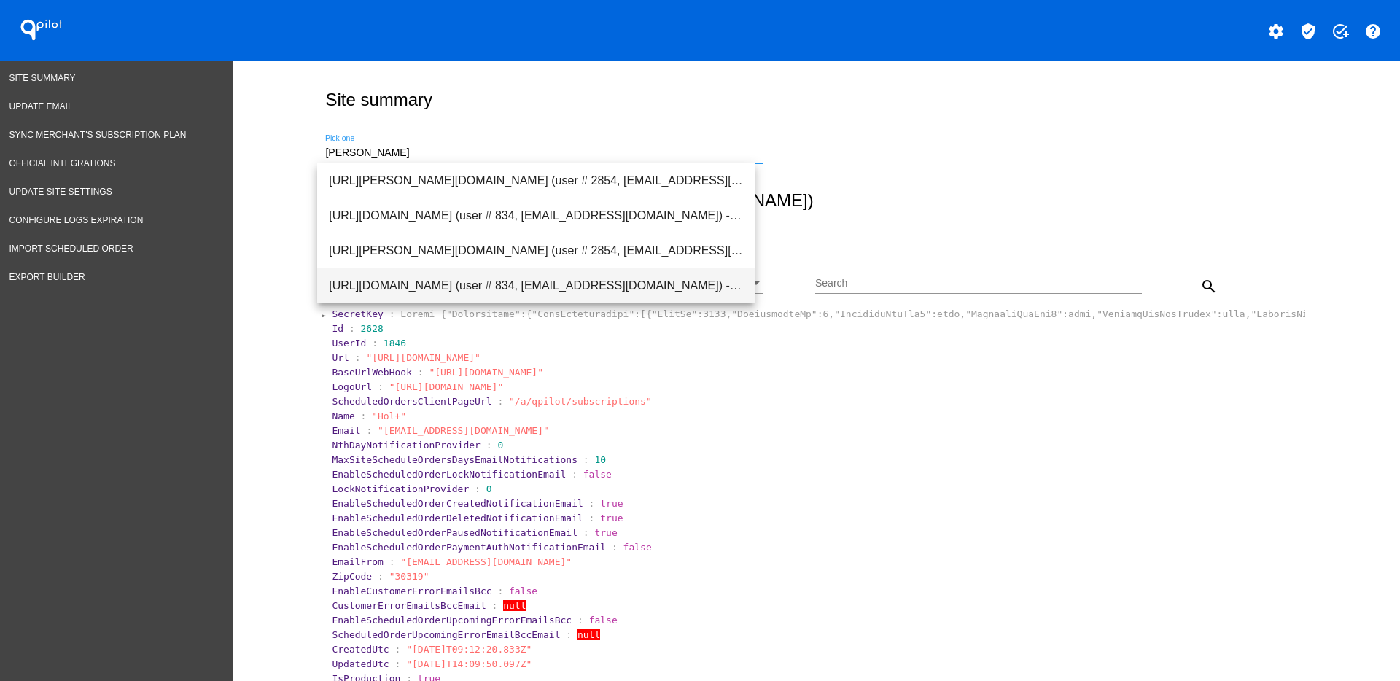
click at [437, 273] on span "[URL][DOMAIN_NAME] (user # 834, [EMAIL_ADDRESS][DOMAIN_NAME]) - Production" at bounding box center [536, 285] width 414 height 35
type input "[URL][DOMAIN_NAME] (user # 834, [EMAIL_ADDRESS][DOMAIN_NAME]) - Production"
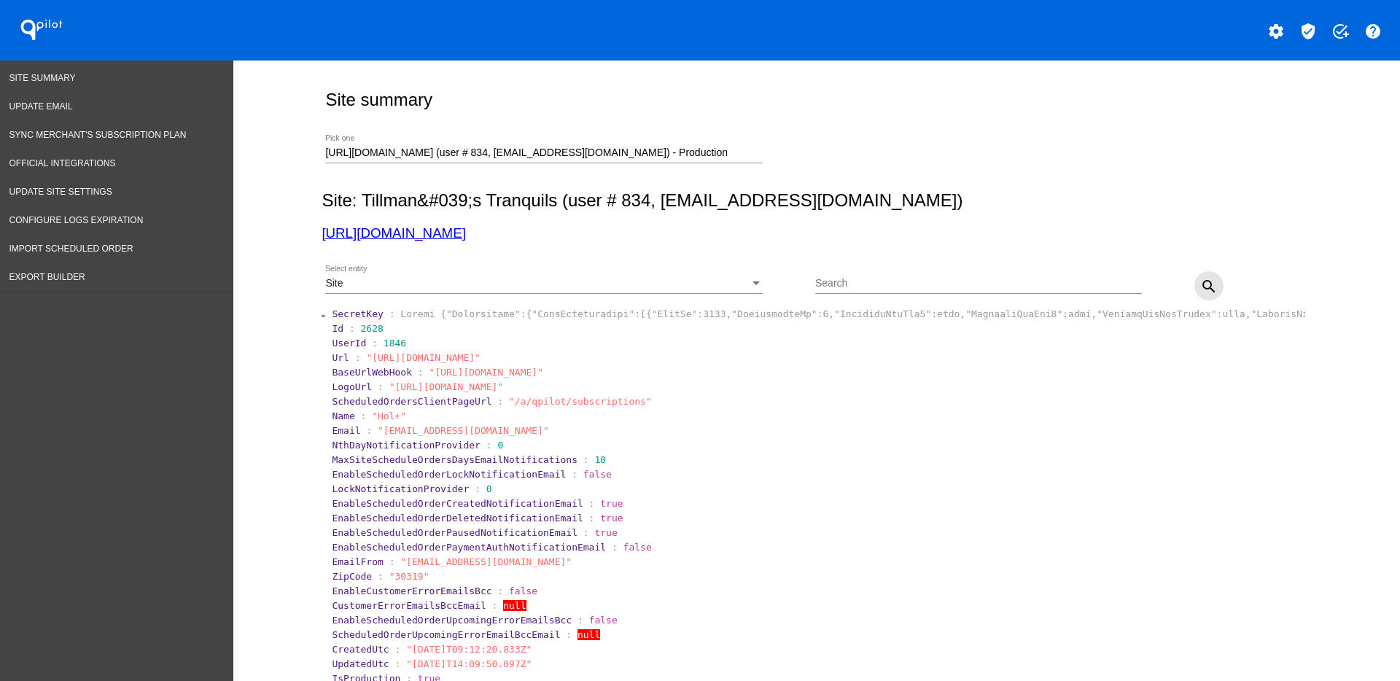
click at [1202, 284] on mat-icon "search" at bounding box center [1208, 286] width 17 height 17
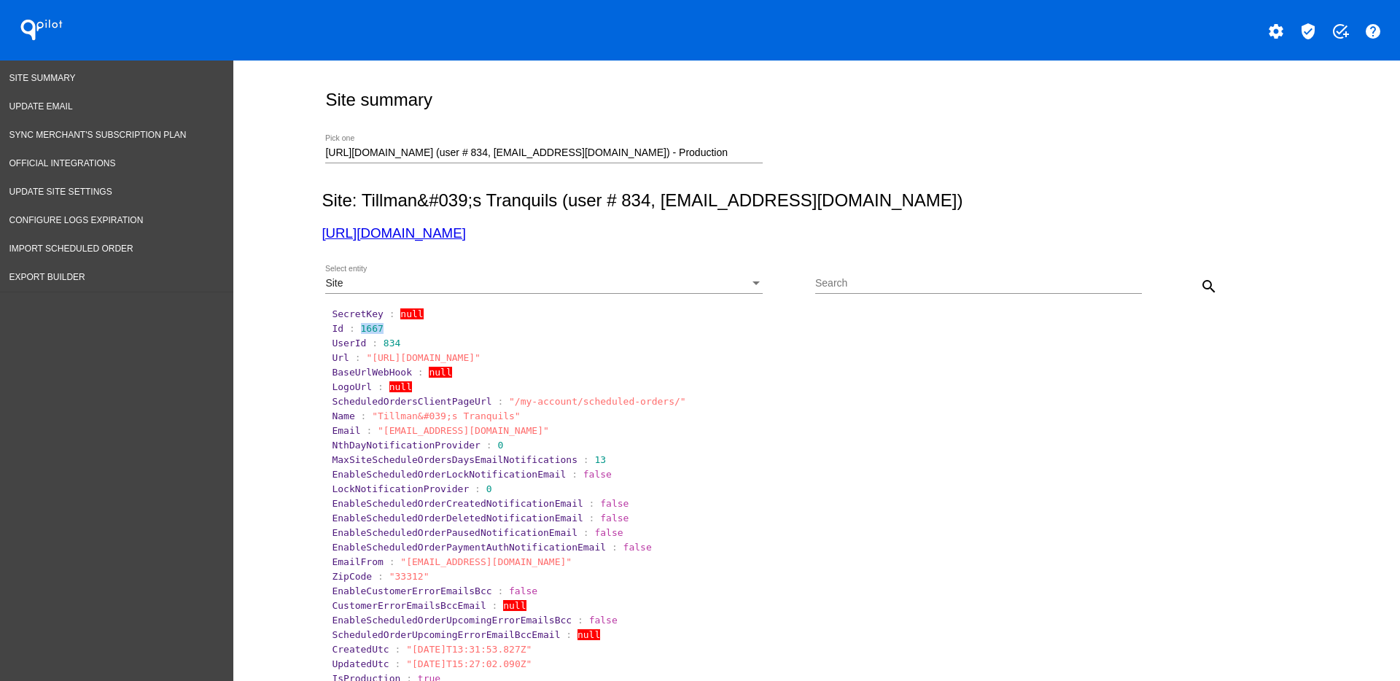
drag, startPoint x: 351, startPoint y: 329, endPoint x: 389, endPoint y: 329, distance: 38.6
click at [389, 329] on section "Id : 1667" at bounding box center [817, 328] width 971 height 11
copy span "1667"
